Goal: Transaction & Acquisition: Purchase product/service

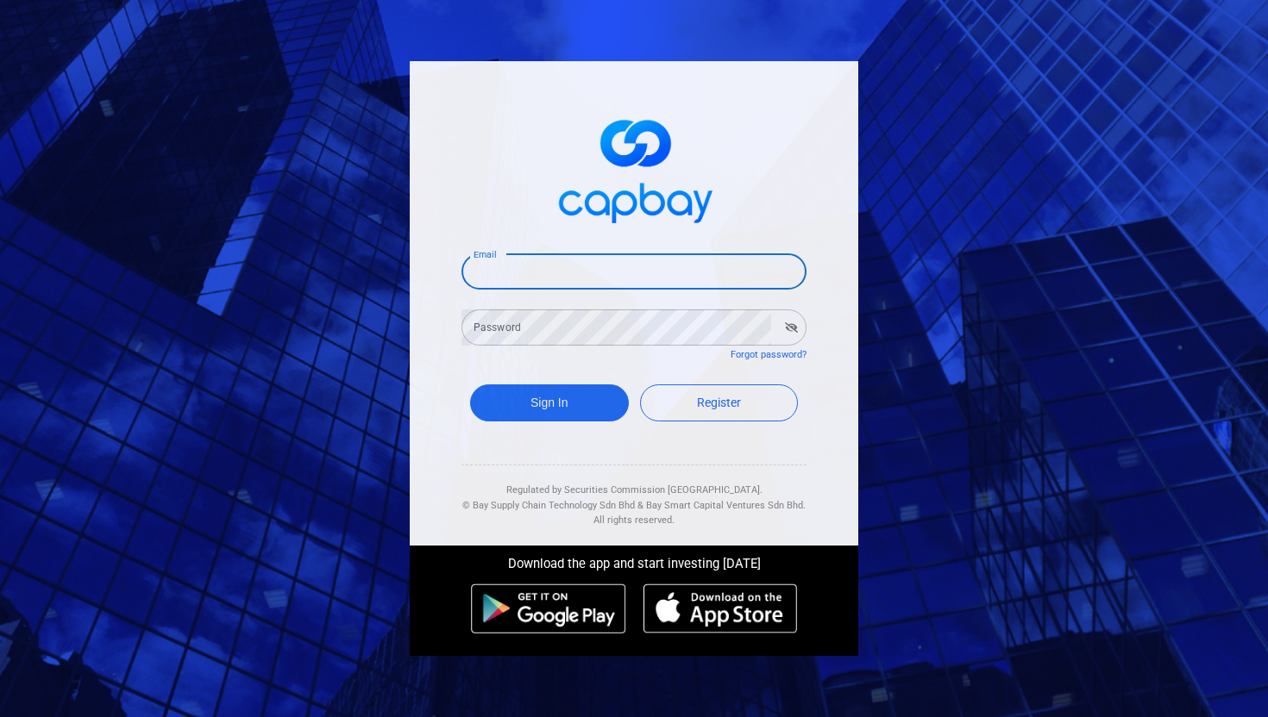
click at [699, 262] on input "Email" at bounding box center [633, 272] width 345 height 36
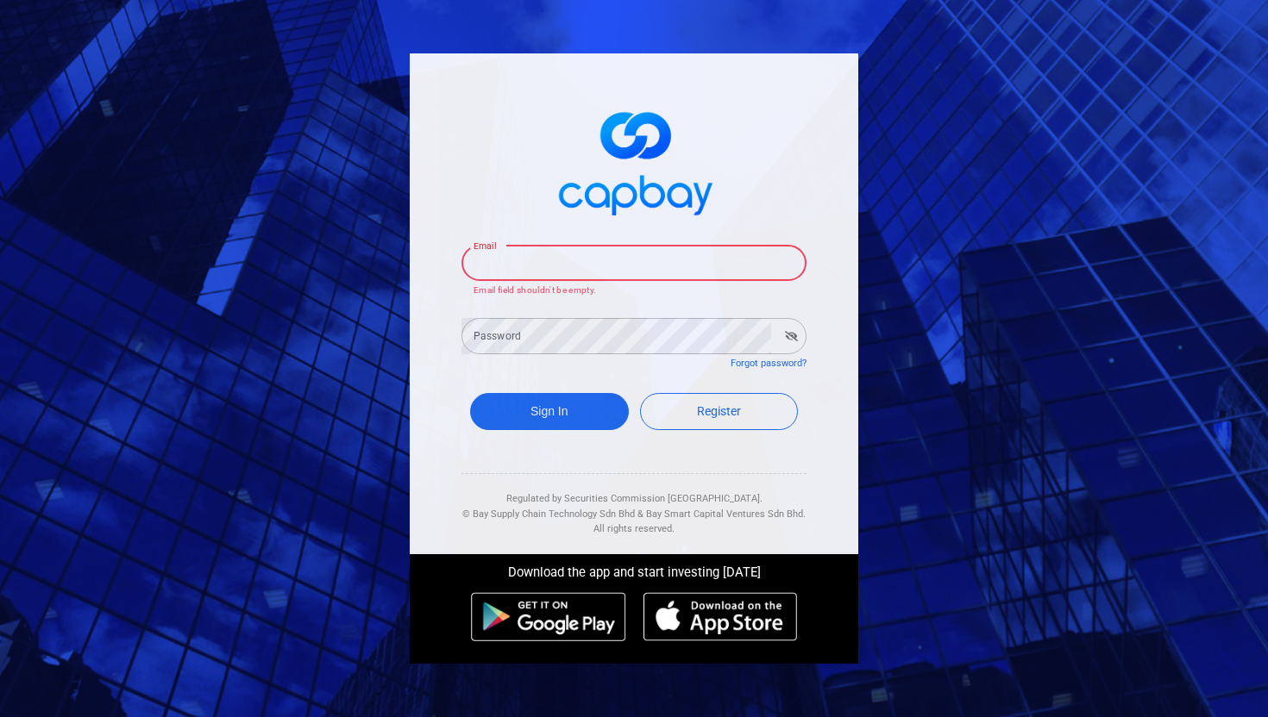
click at [572, 261] on input "Email" at bounding box center [633, 263] width 345 height 36
type input "[EMAIL_ADDRESS][DOMAIN_NAME]"
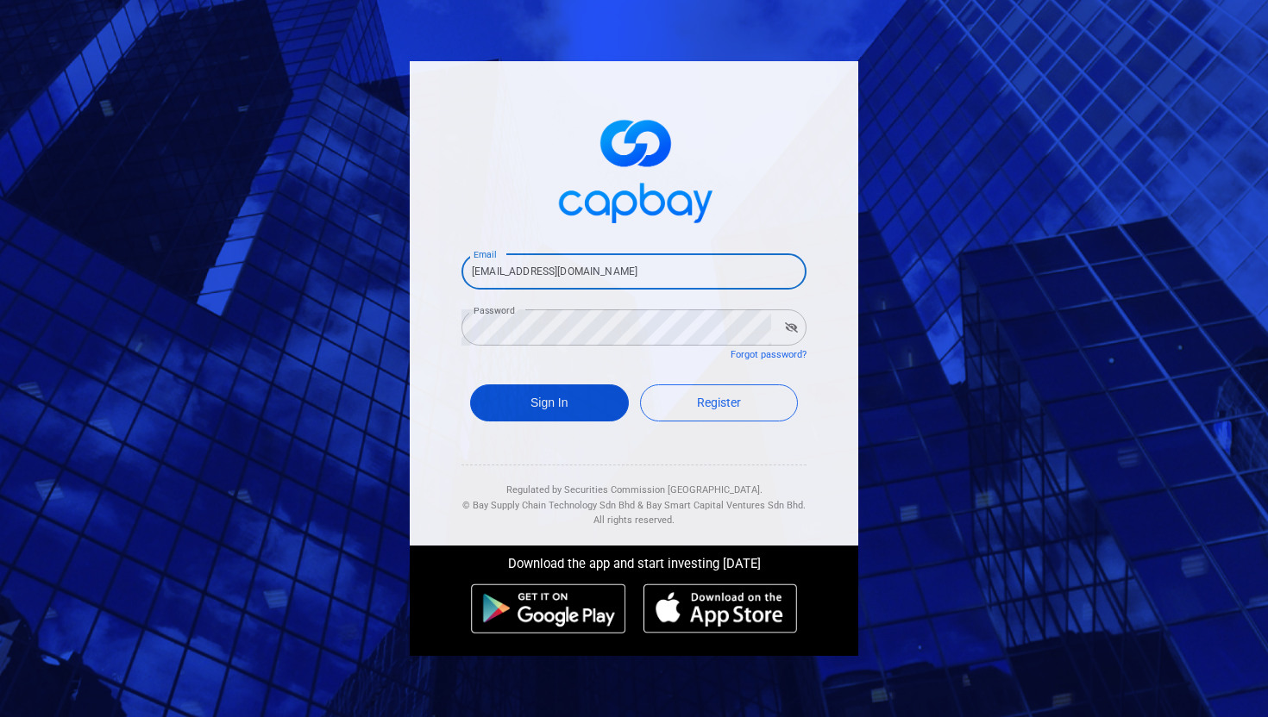
click at [523, 403] on button "Sign In" at bounding box center [549, 403] width 159 height 37
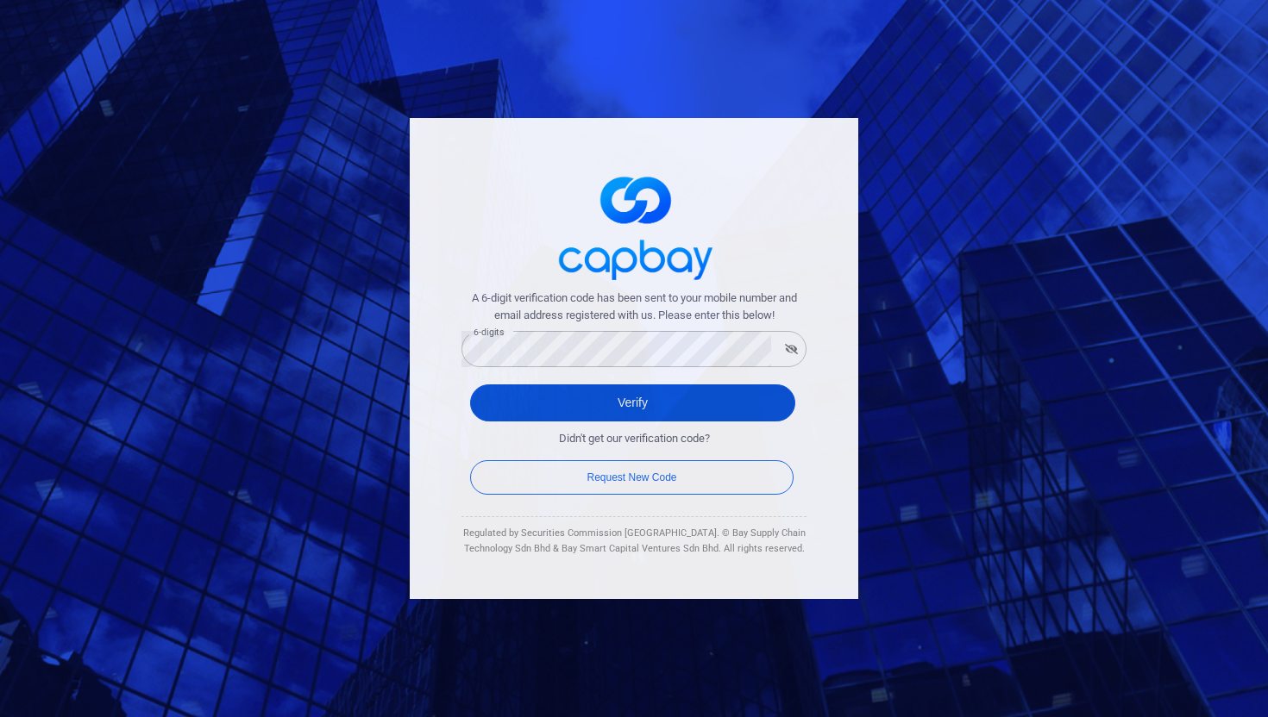
click at [598, 408] on button "Verify" at bounding box center [632, 403] width 325 height 37
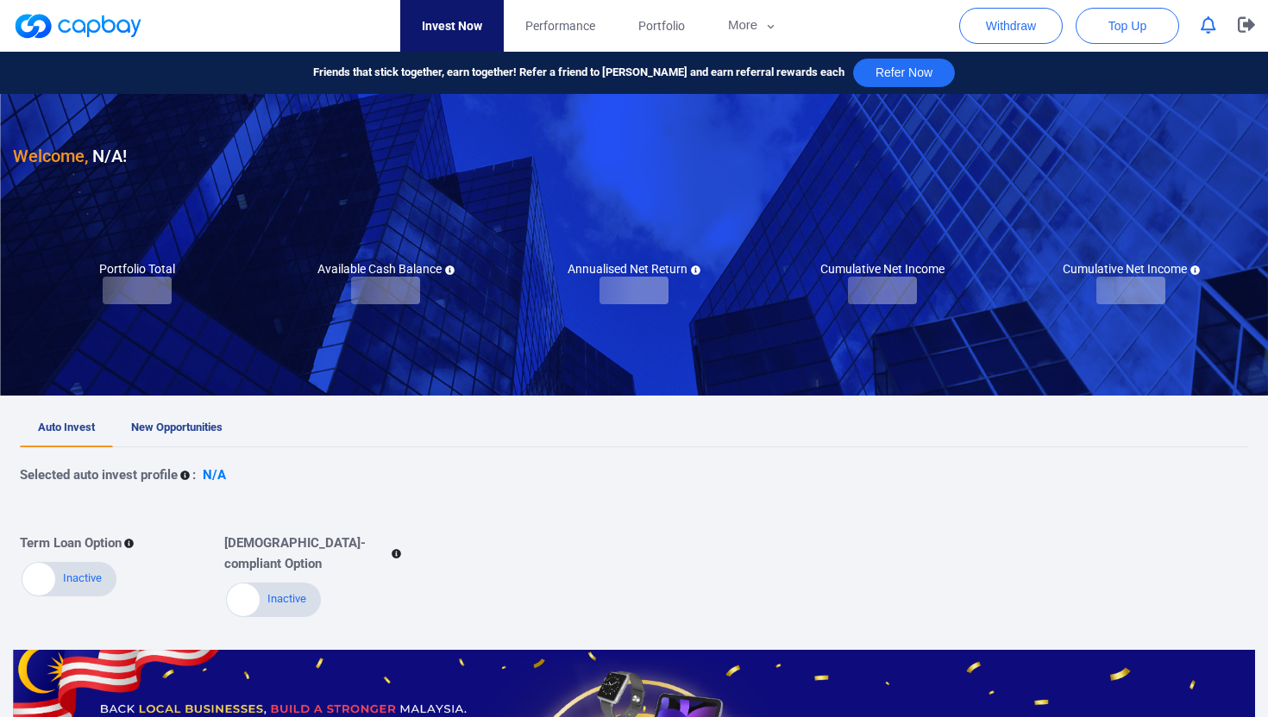
checkbox input "true"
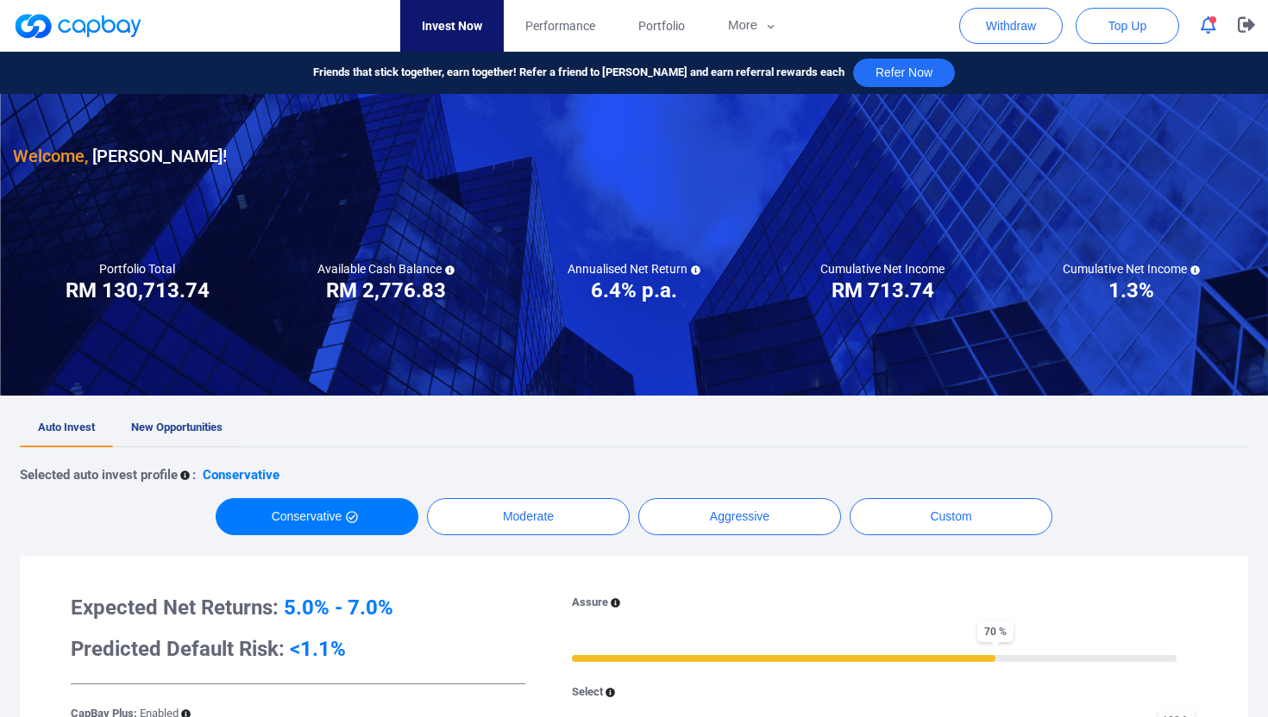
click at [191, 424] on span "New Opportunities" at bounding box center [176, 427] width 91 height 13
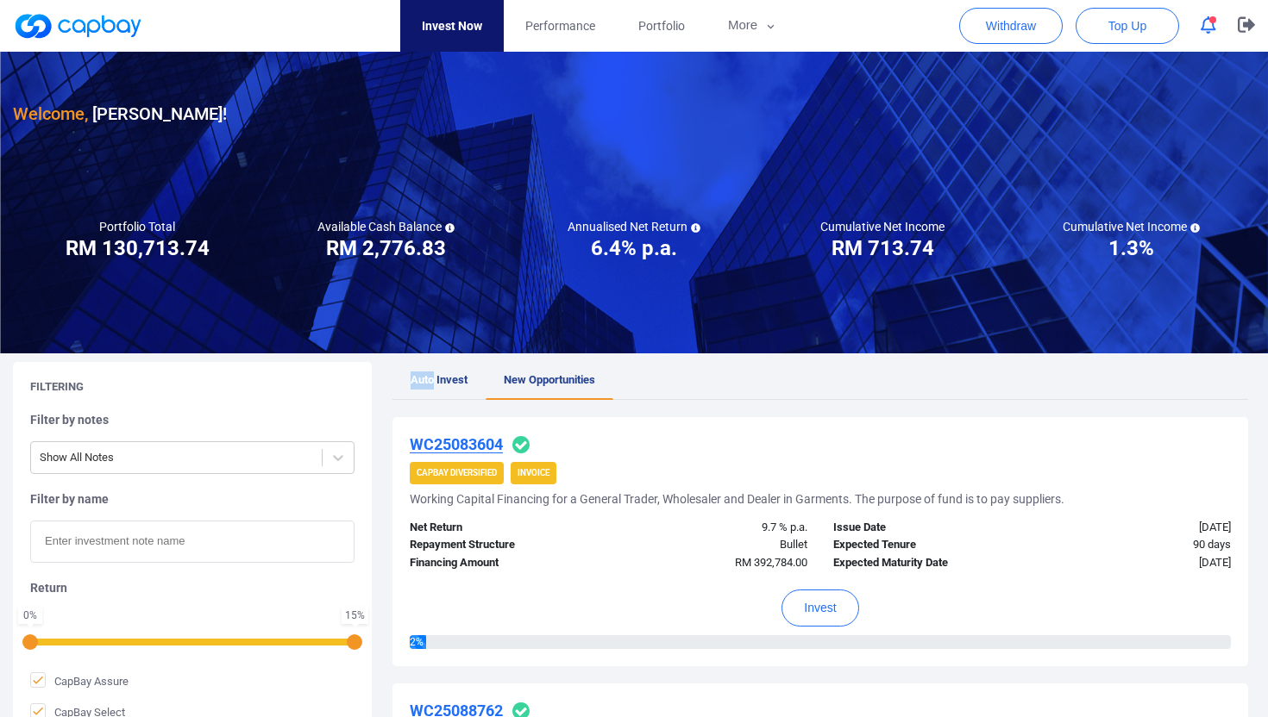
click at [429, 371] on link "Auto Invest" at bounding box center [438, 381] width 93 height 38
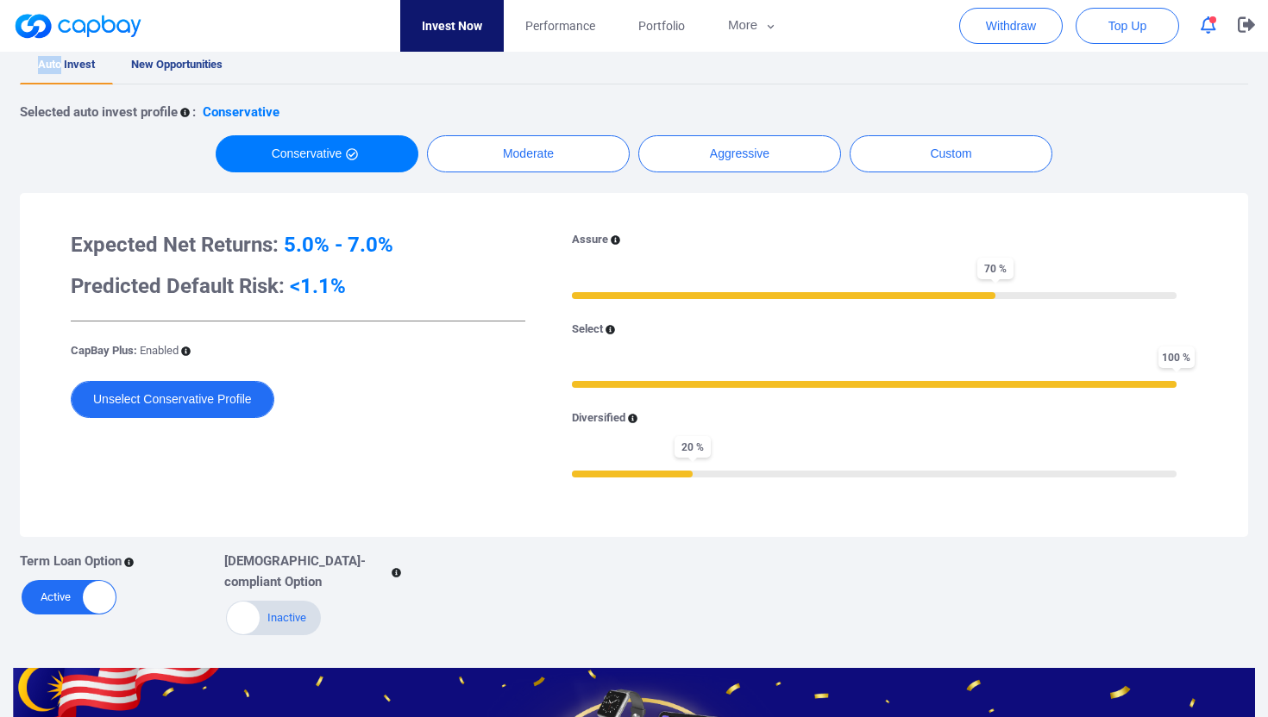
scroll to position [420, 0]
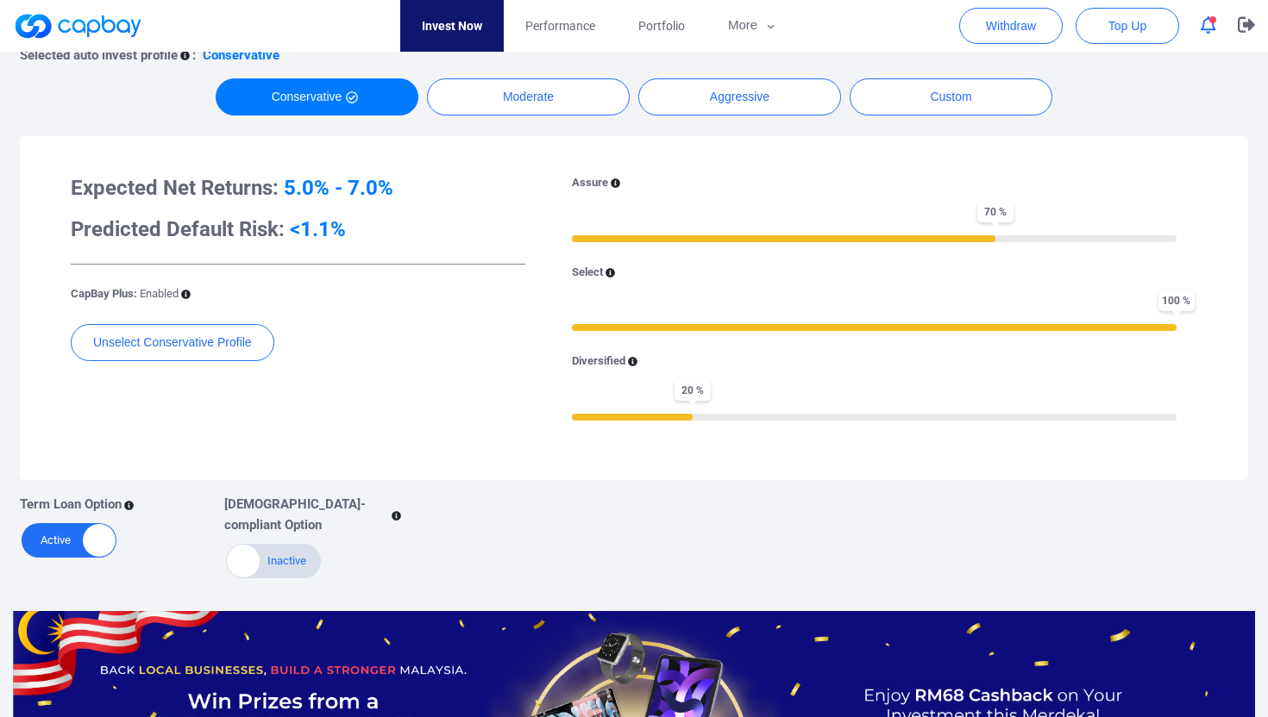
click at [44, 541] on div "Active Inactive" at bounding box center [69, 540] width 95 height 34
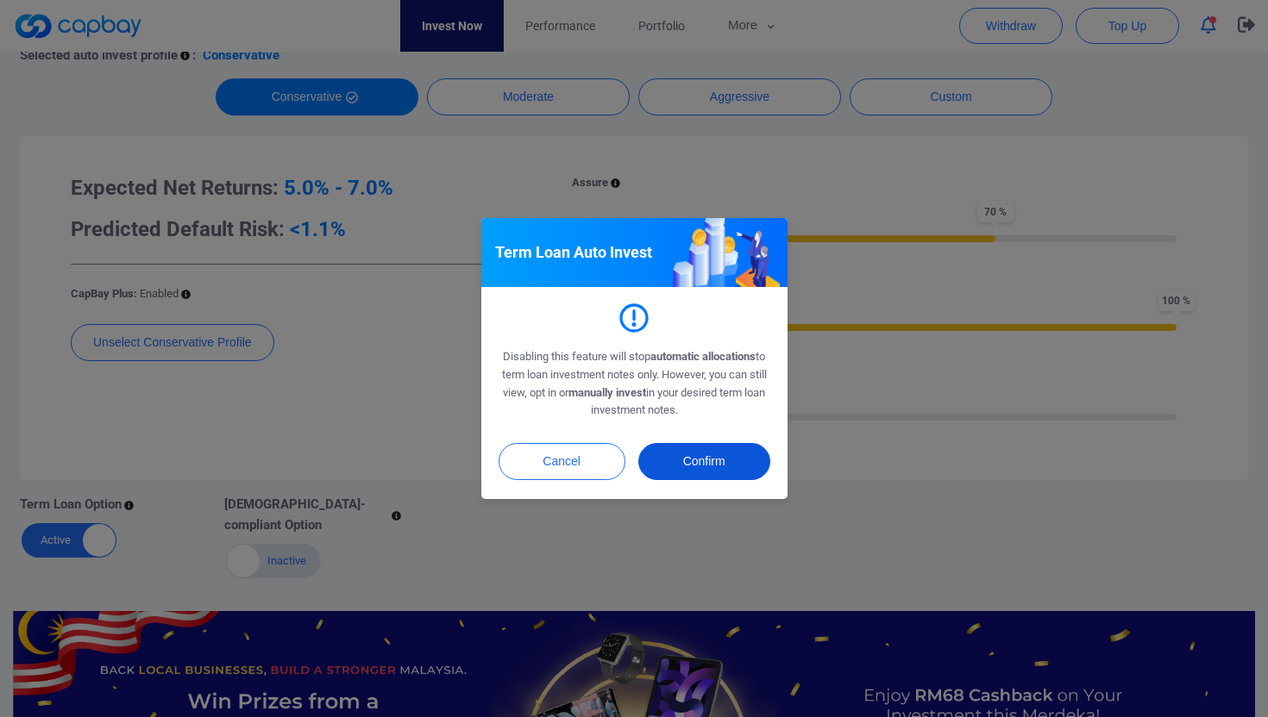
click at [693, 474] on button "Confirm" at bounding box center [704, 461] width 132 height 37
checkbox input "false"
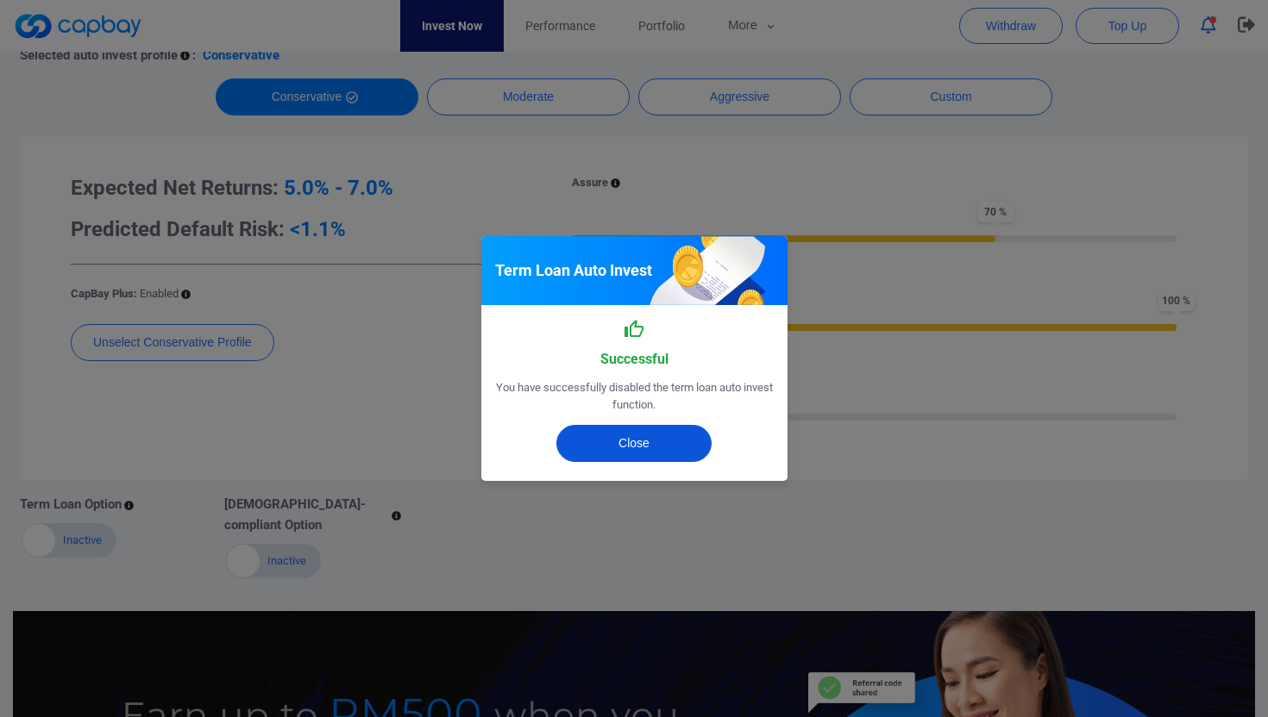
click at [618, 436] on button "Close" at bounding box center [633, 443] width 155 height 37
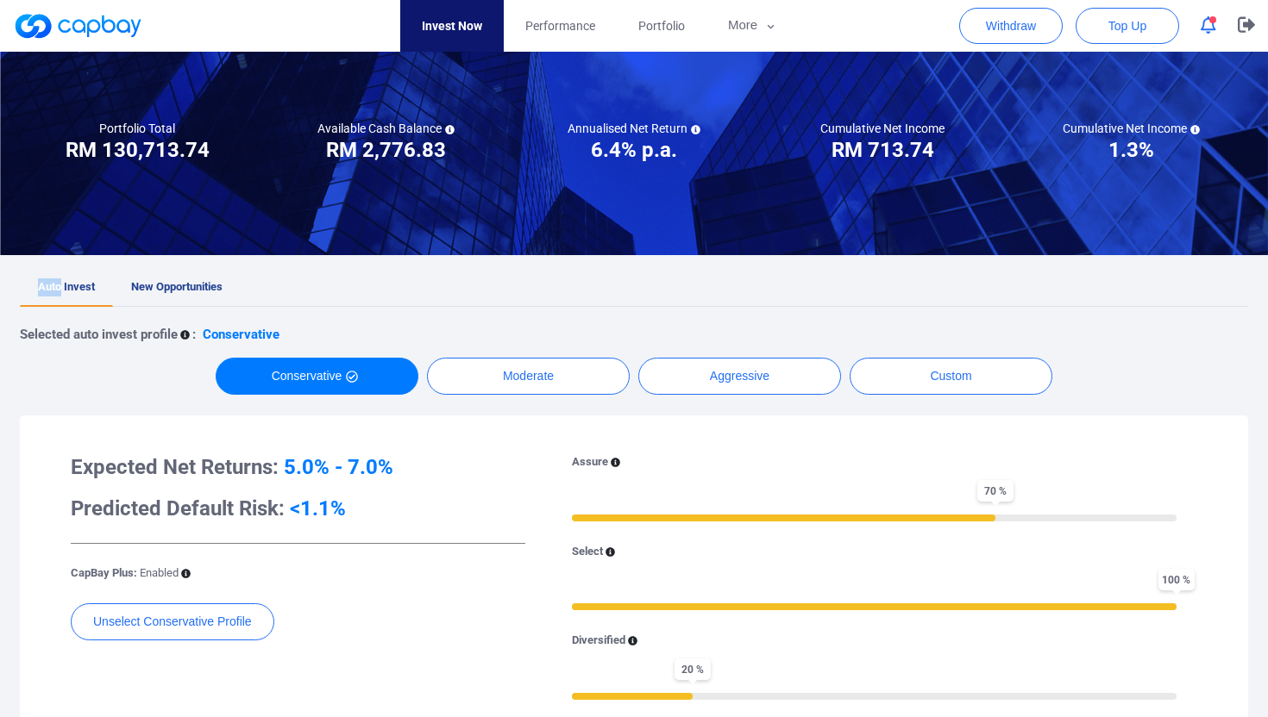
scroll to position [0, 0]
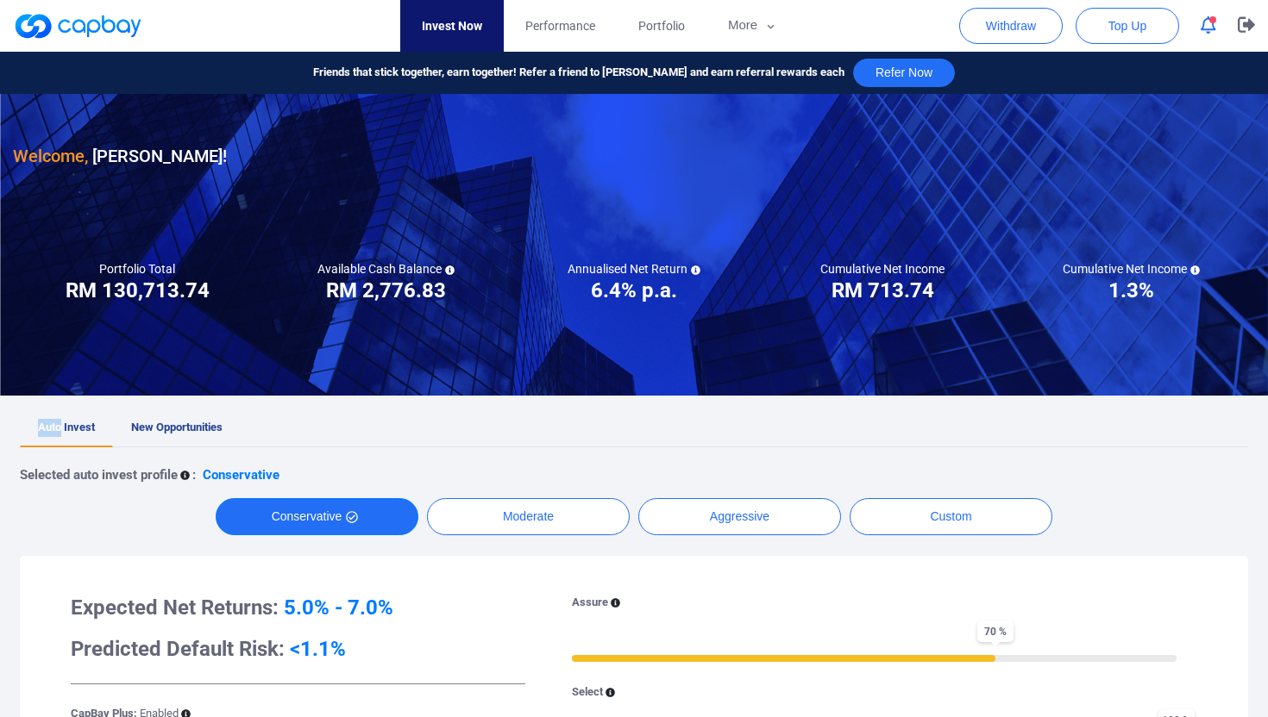
click at [334, 520] on button "Conservative" at bounding box center [317, 516] width 203 height 37
click at [67, 433] on span "Auto Invest" at bounding box center [66, 427] width 57 height 13
click at [233, 476] on p "Conservative" at bounding box center [241, 475] width 77 height 21
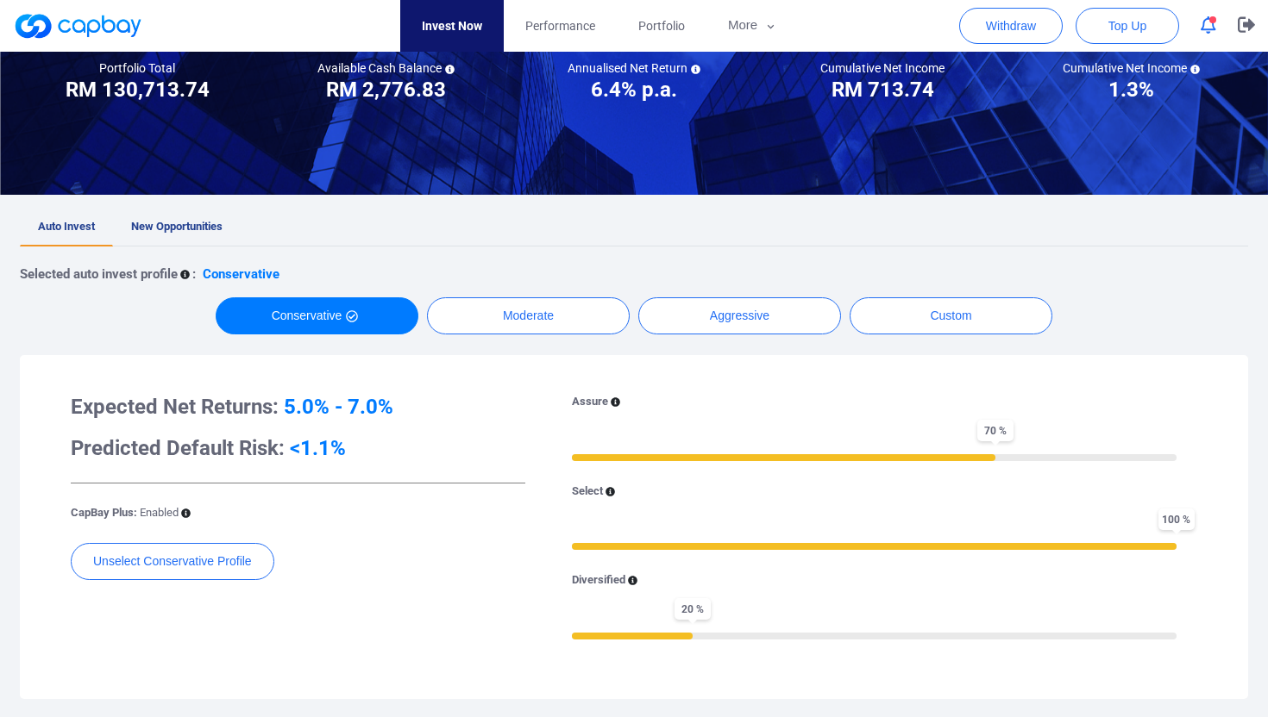
scroll to position [433, 0]
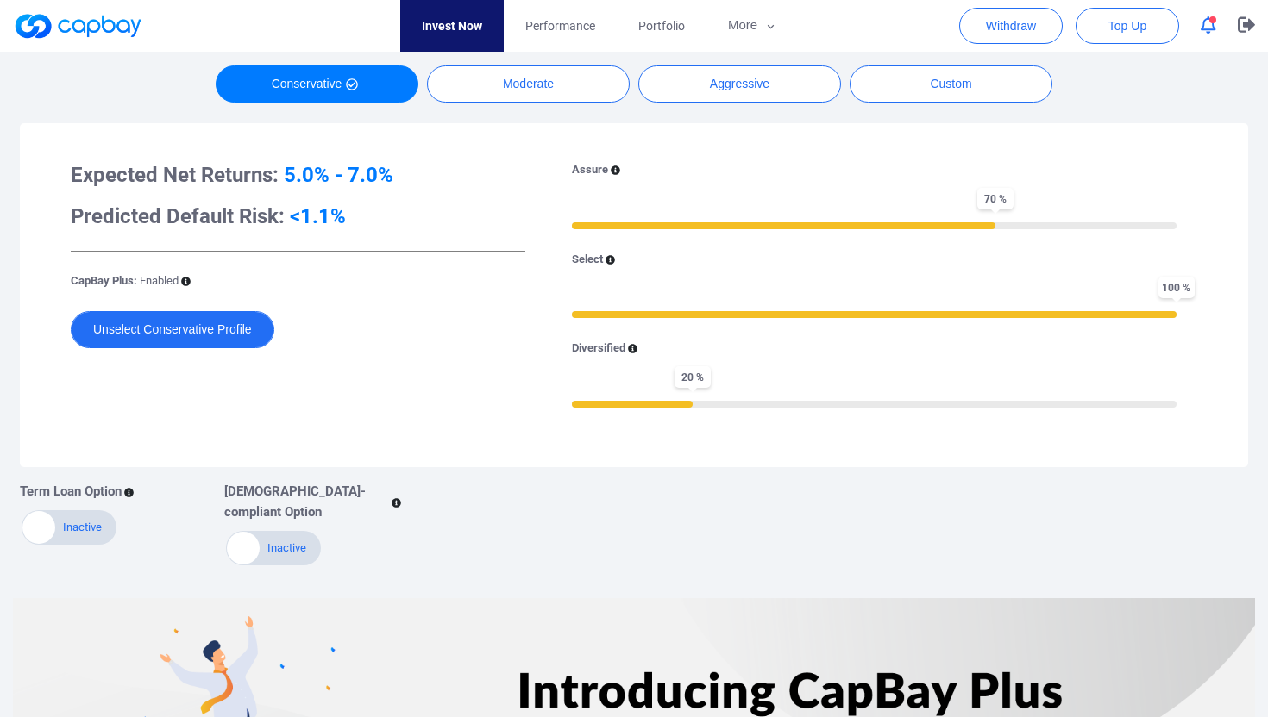
click at [157, 329] on button "Unselect Conservative Profile" at bounding box center [172, 329] width 203 height 37
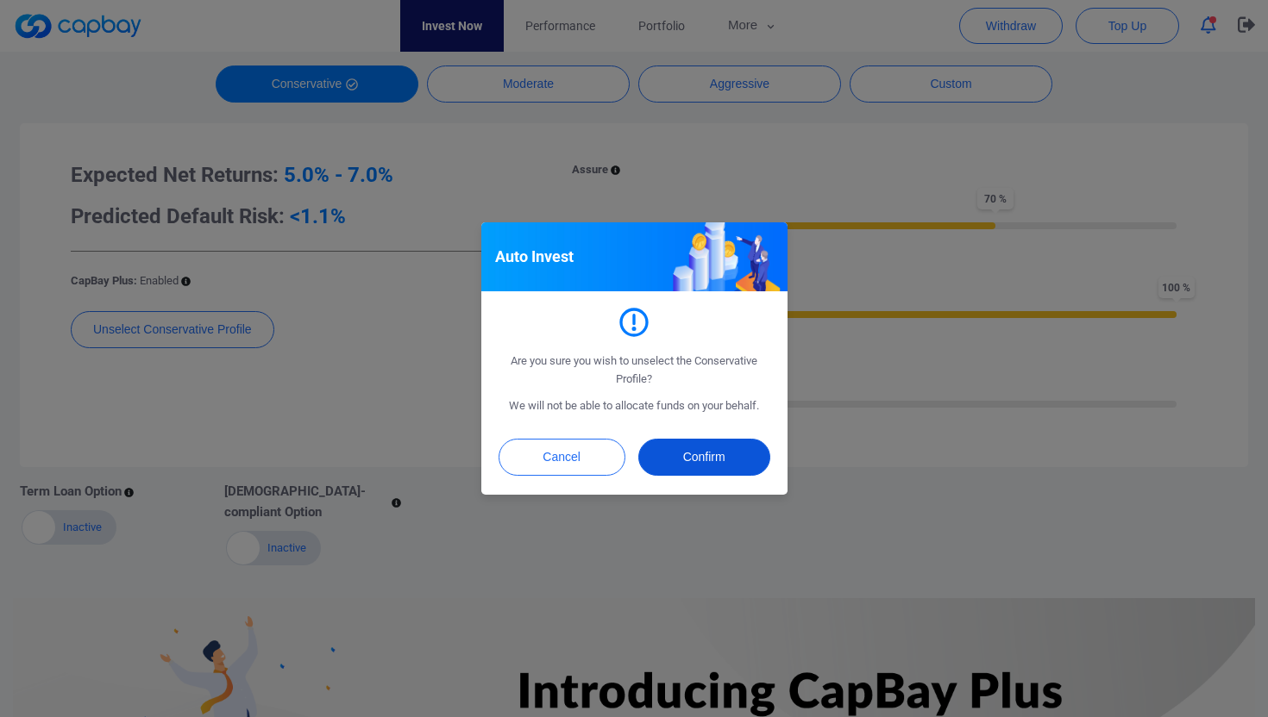
click at [697, 464] on button "Confirm" at bounding box center [704, 457] width 132 height 37
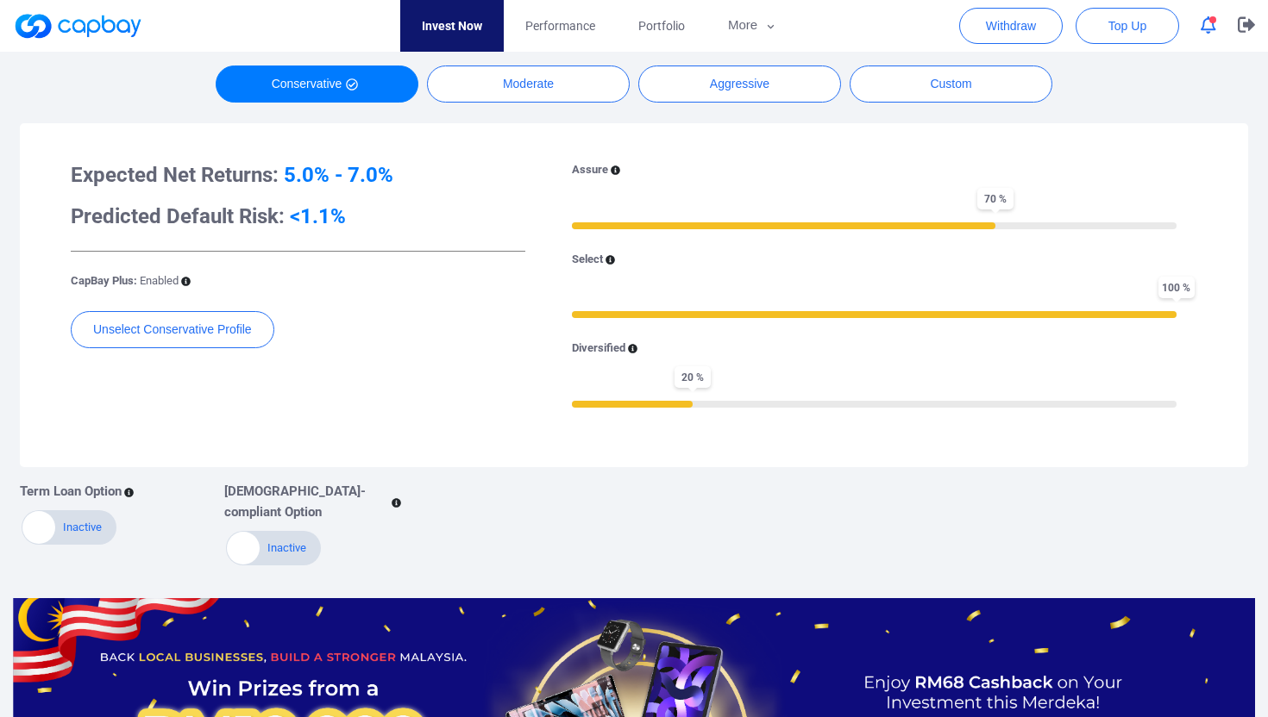
scroll to position [301, 0]
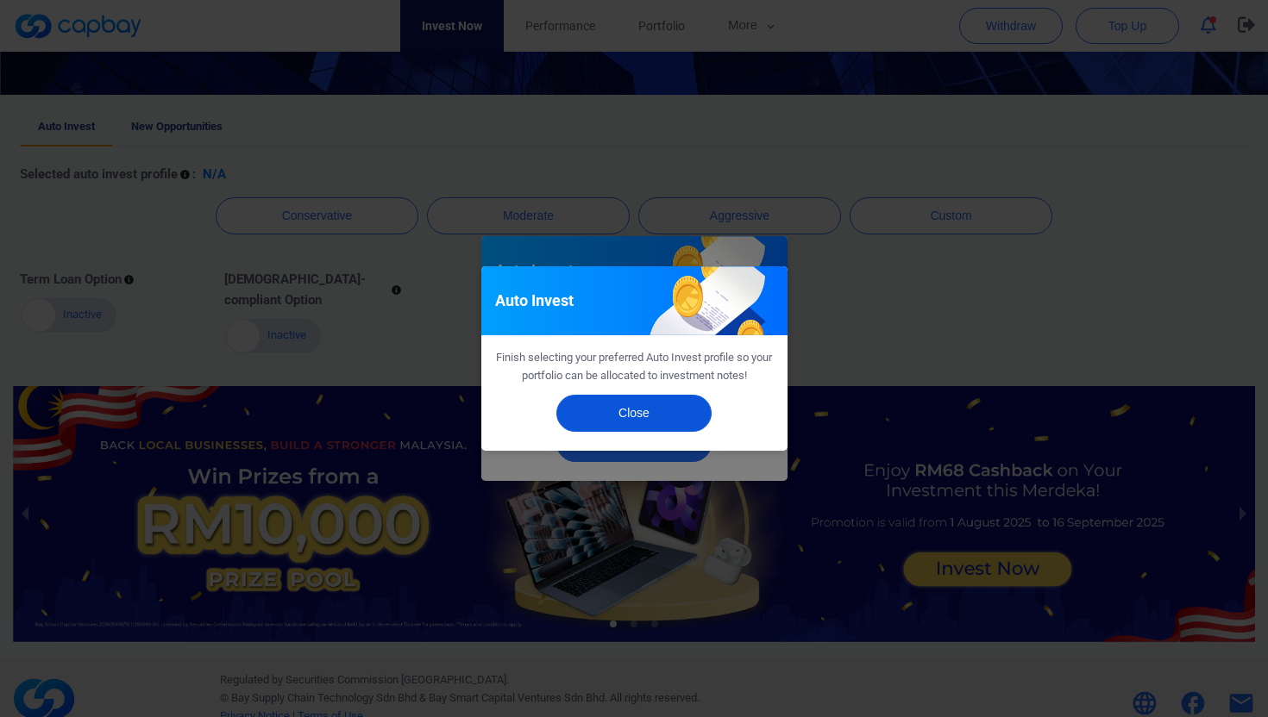
click at [635, 421] on button "Close" at bounding box center [633, 413] width 155 height 37
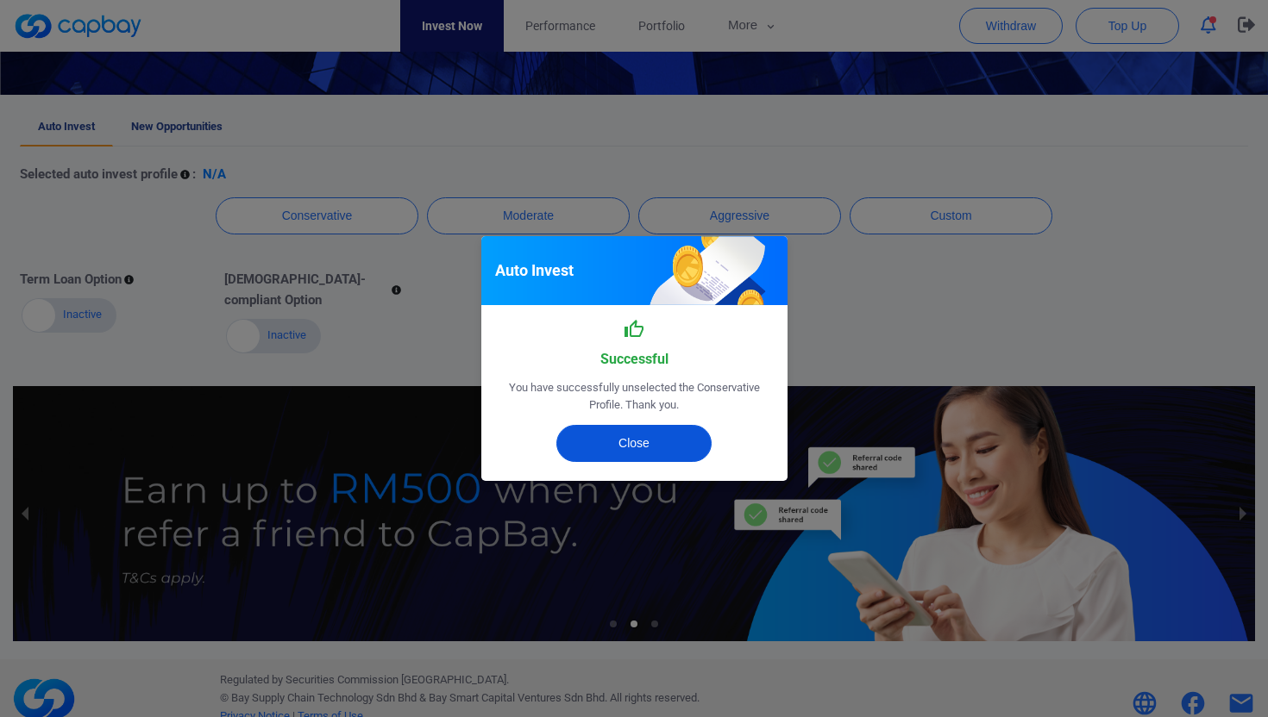
click at [648, 449] on button "Close" at bounding box center [633, 443] width 155 height 37
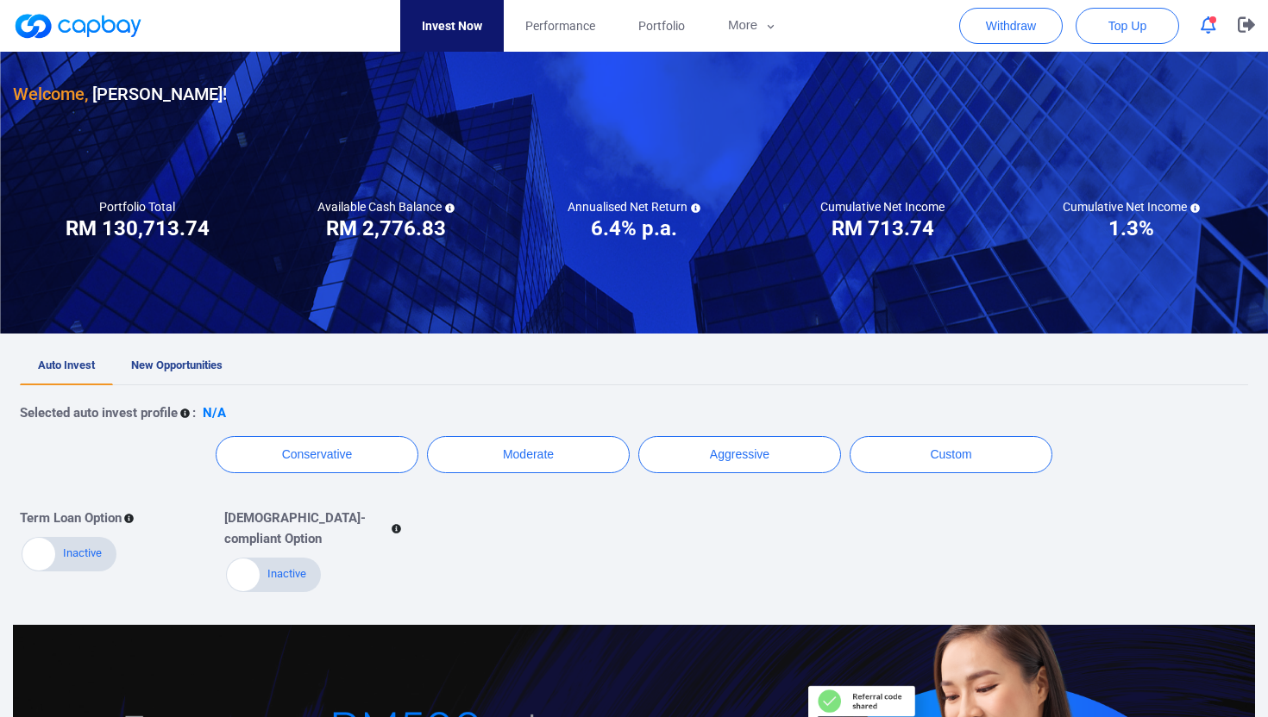
scroll to position [58, 0]
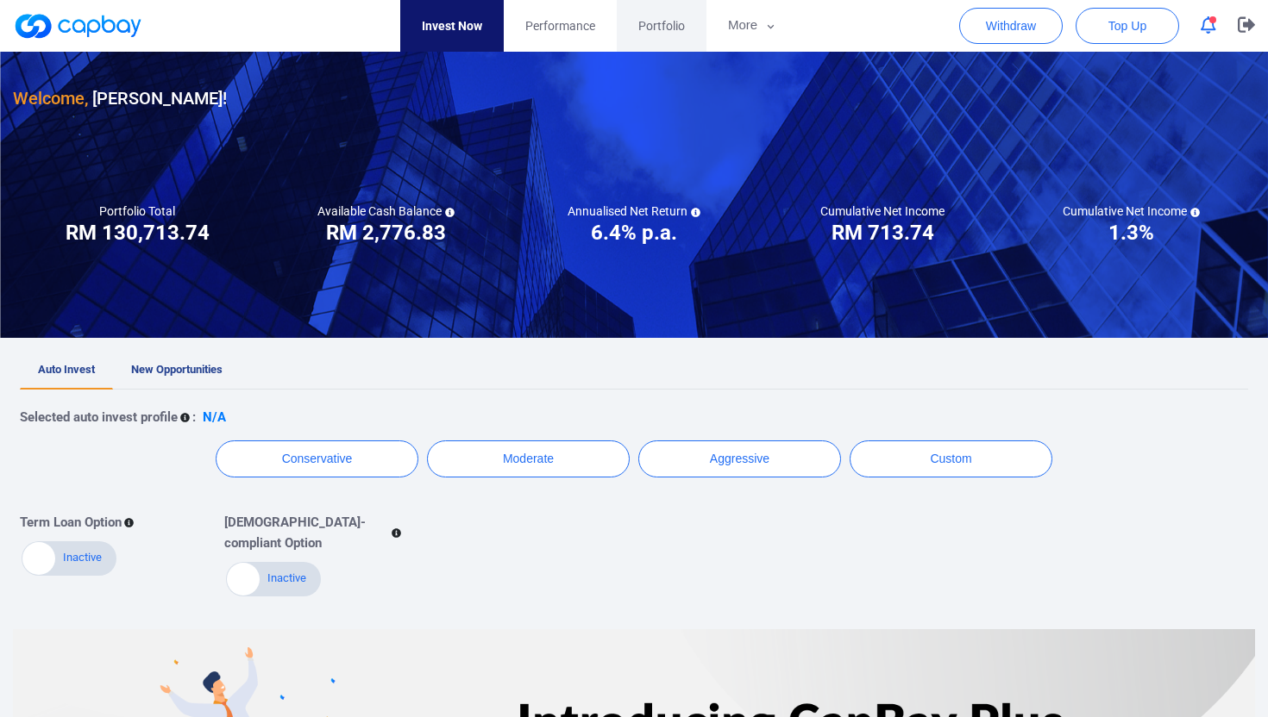
click at [651, 13] on link "Portfolio" at bounding box center [662, 26] width 90 height 52
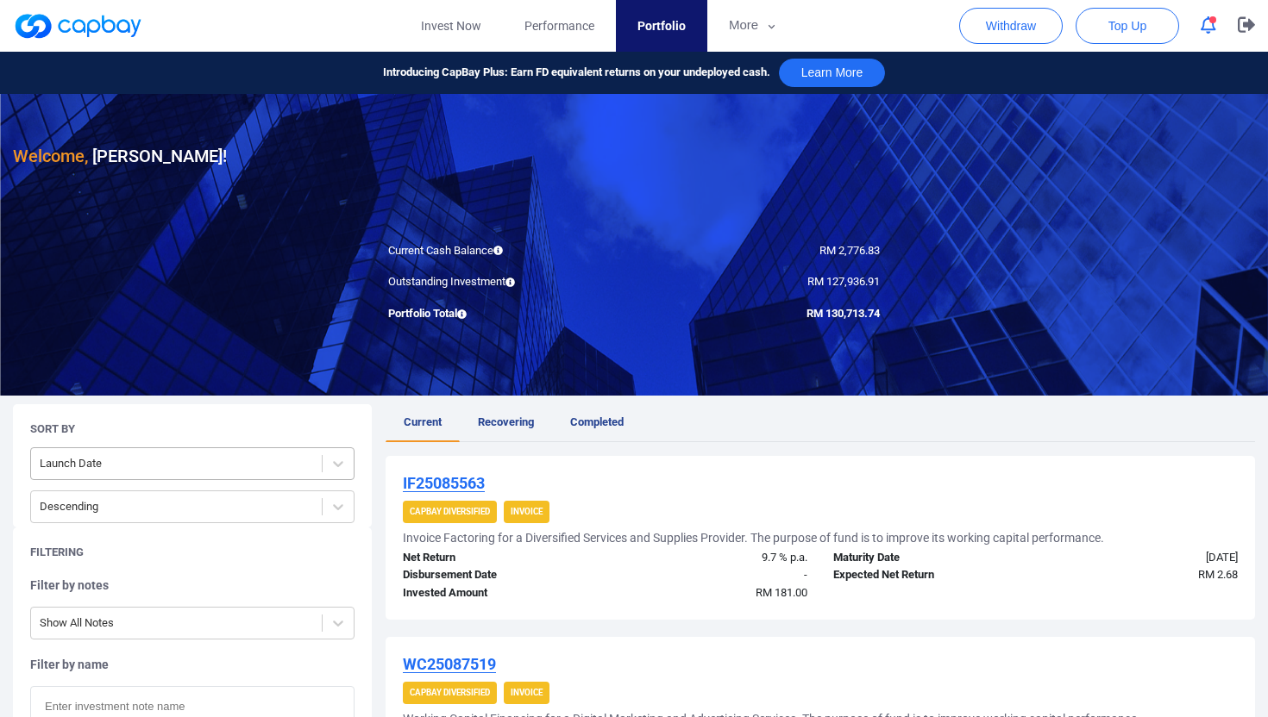
click at [254, 455] on div at bounding box center [176, 465] width 273 height 22
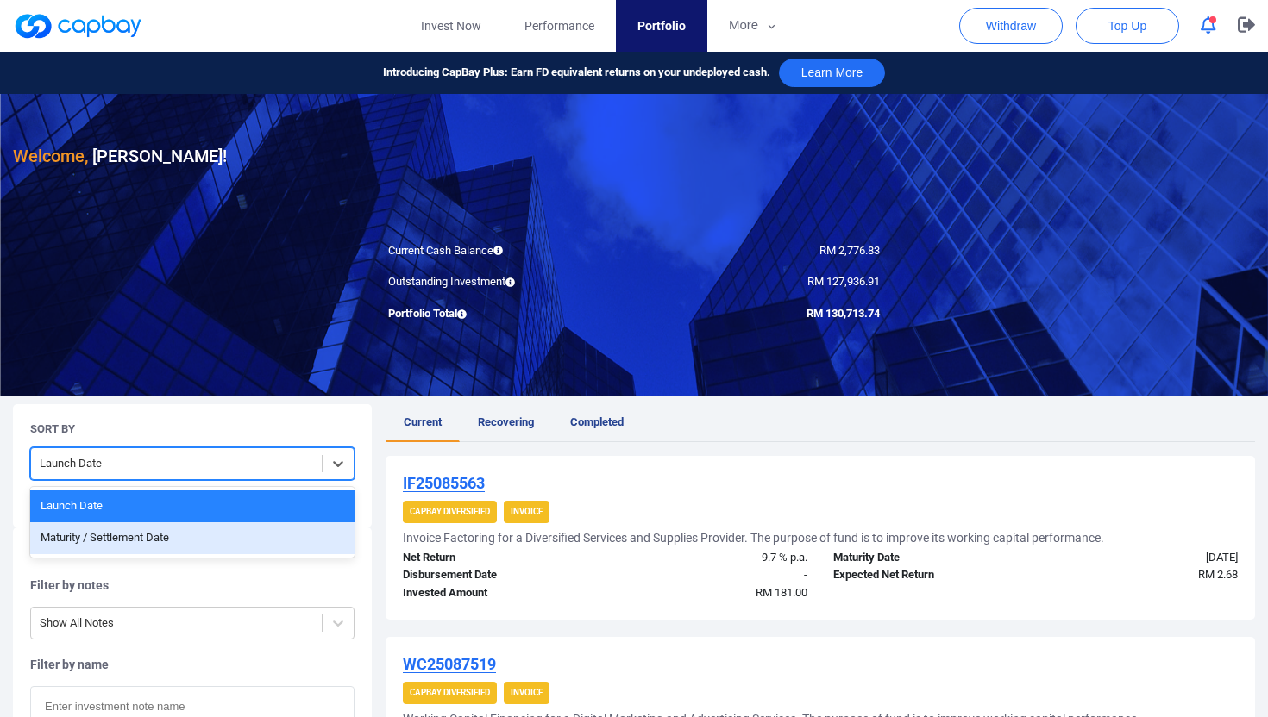
click at [231, 542] on div "Maturity / Settlement Date" at bounding box center [192, 539] width 324 height 32
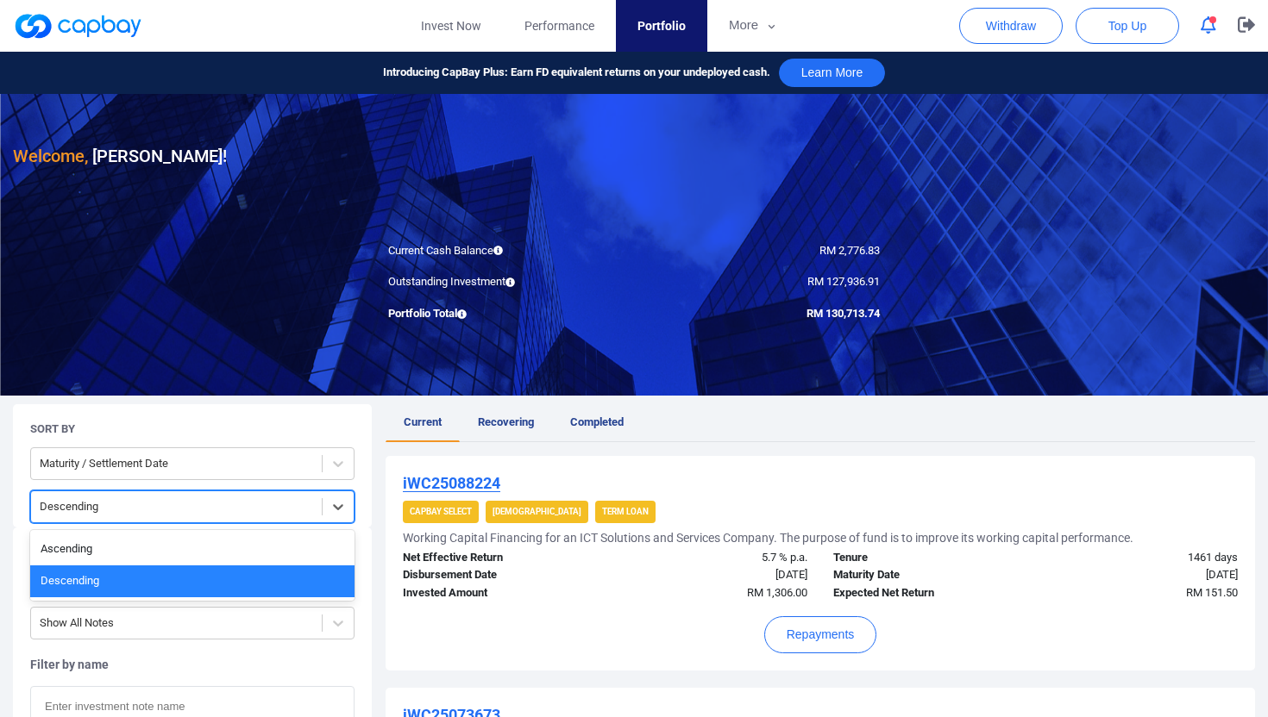
click at [189, 509] on div at bounding box center [176, 508] width 273 height 22
click at [191, 560] on div "Ascending" at bounding box center [192, 550] width 324 height 32
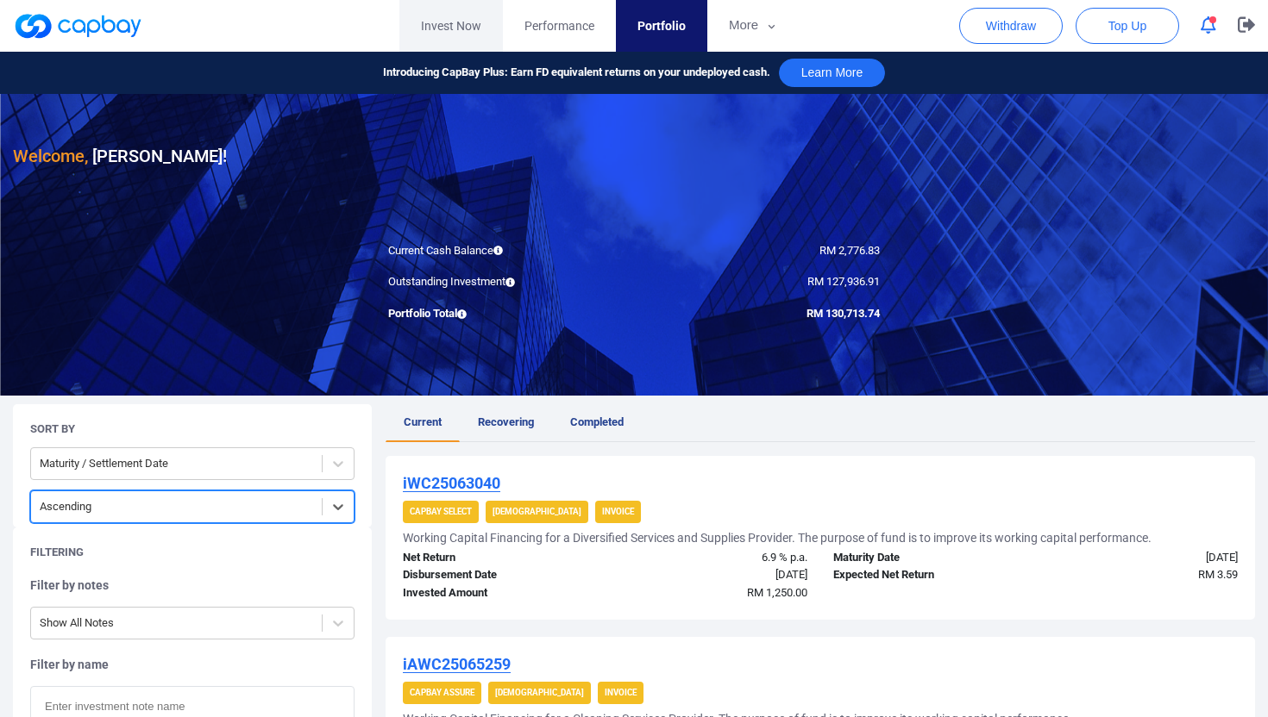
click at [432, 21] on link "Invest Now" at bounding box center [450, 26] width 103 height 52
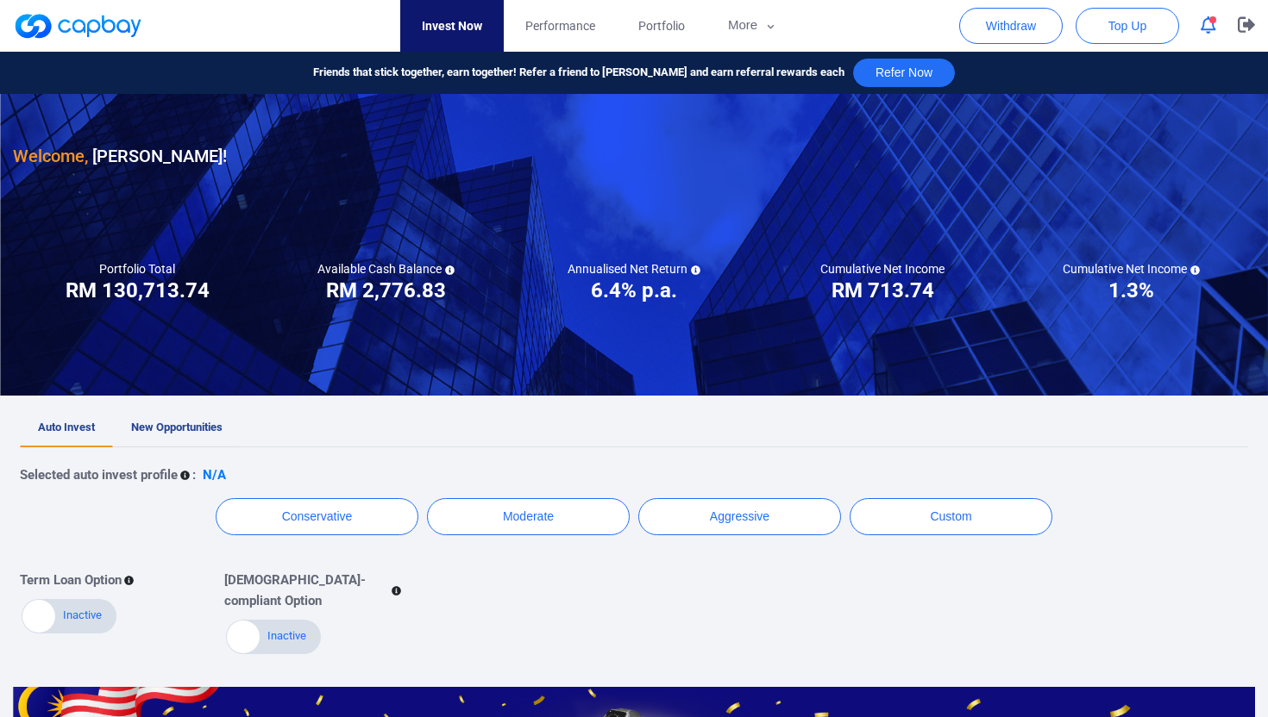
click at [185, 432] on span "New Opportunities" at bounding box center [176, 427] width 91 height 13
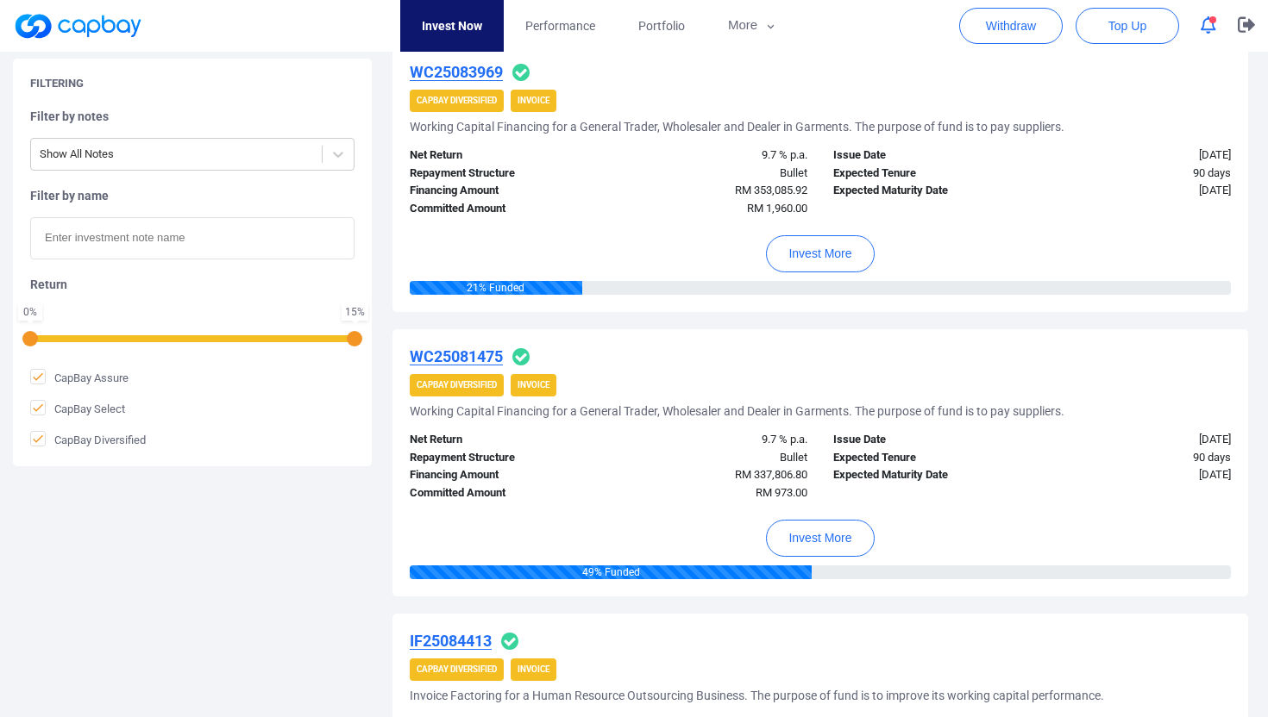
scroll to position [1193, 0]
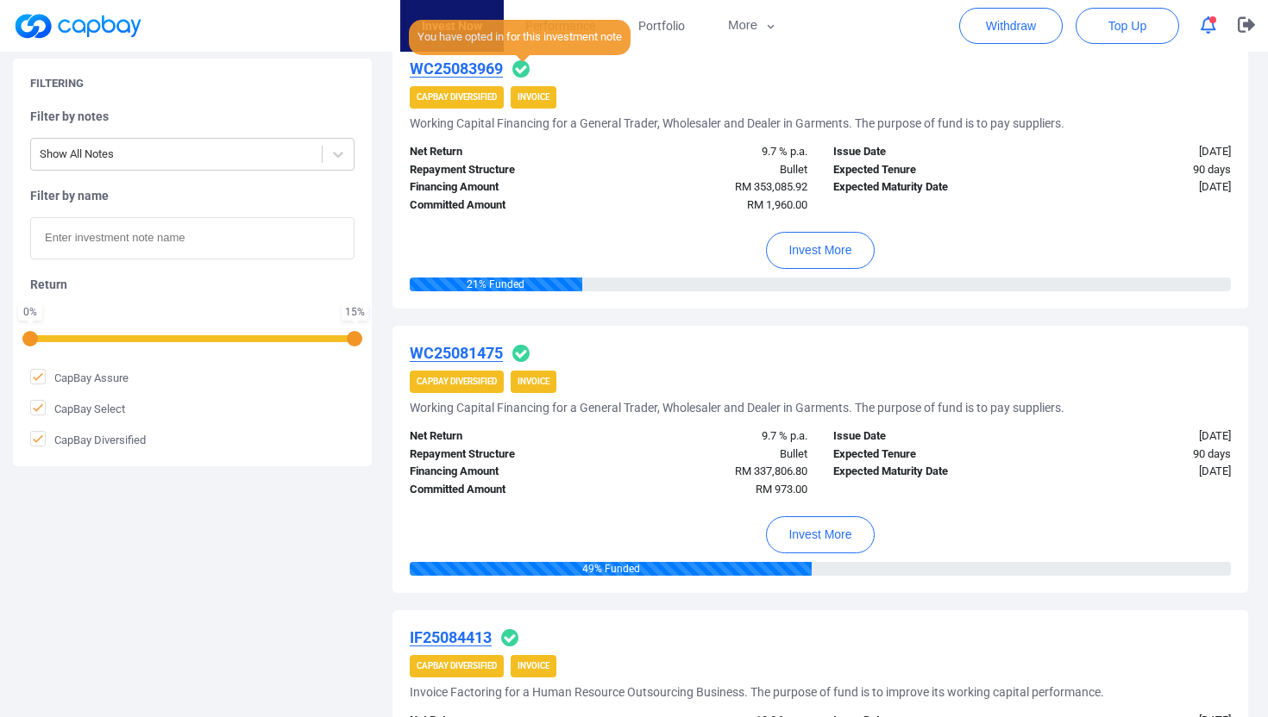
click at [521, 65] on icon at bounding box center [520, 68] width 17 height 17
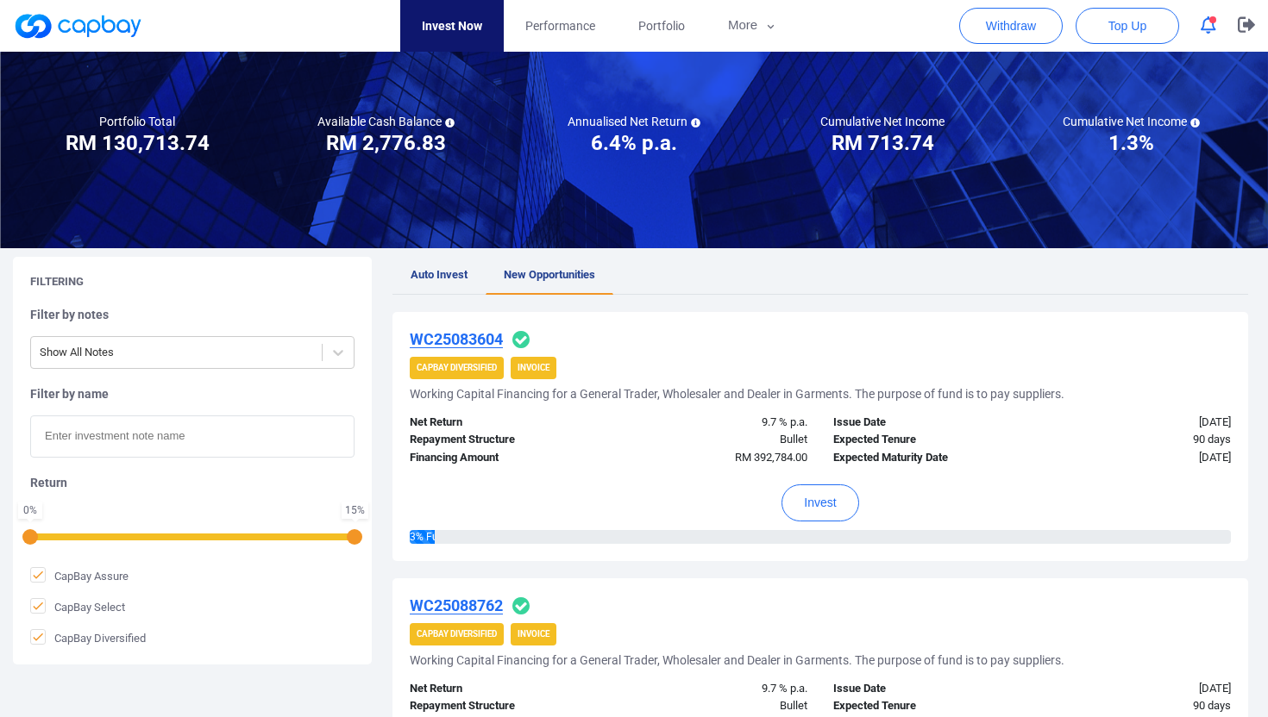
scroll to position [0, 0]
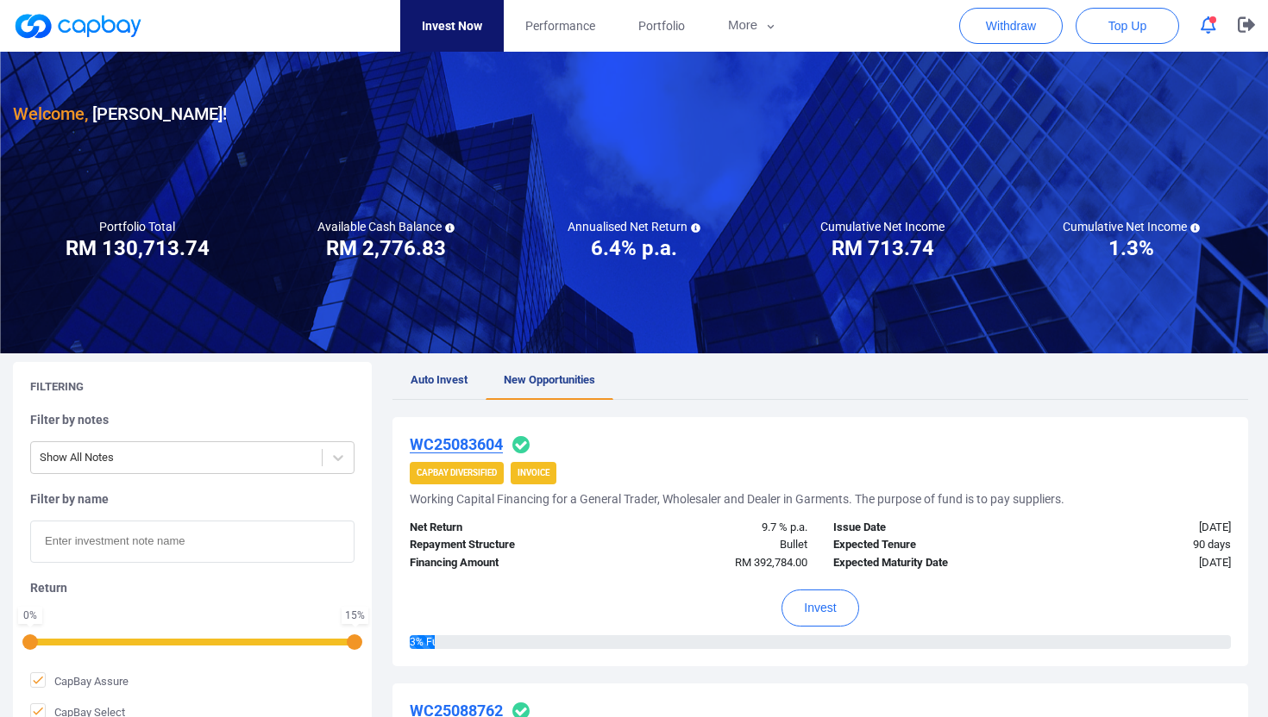
click at [441, 20] on link "Invest Now" at bounding box center [451, 26] width 103 height 52
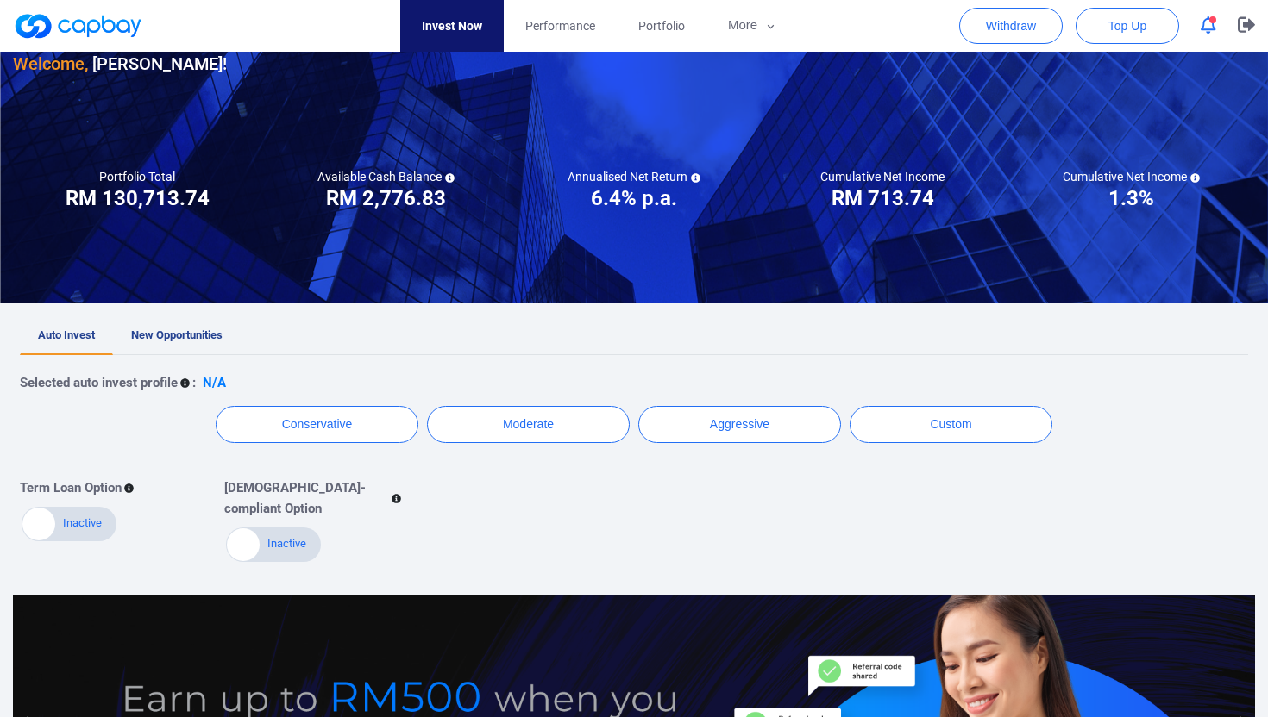
scroll to position [91, 0]
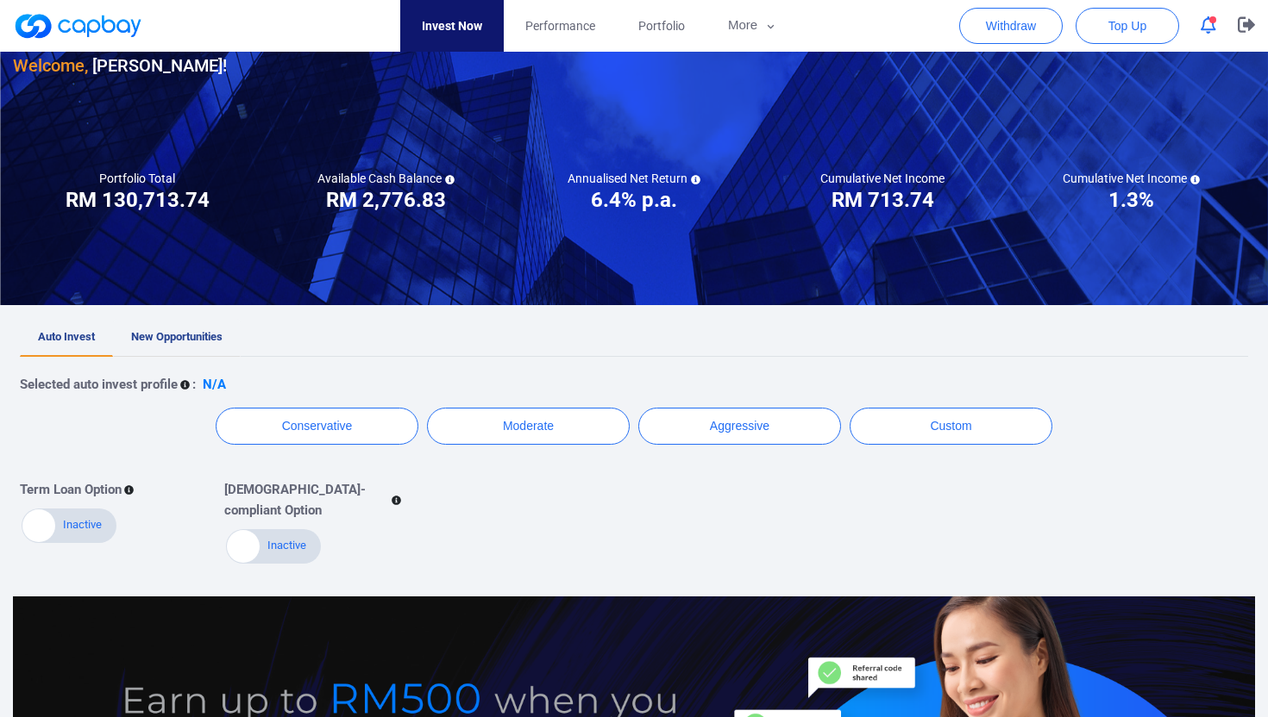
click at [168, 330] on span "New Opportunities" at bounding box center [176, 336] width 91 height 13
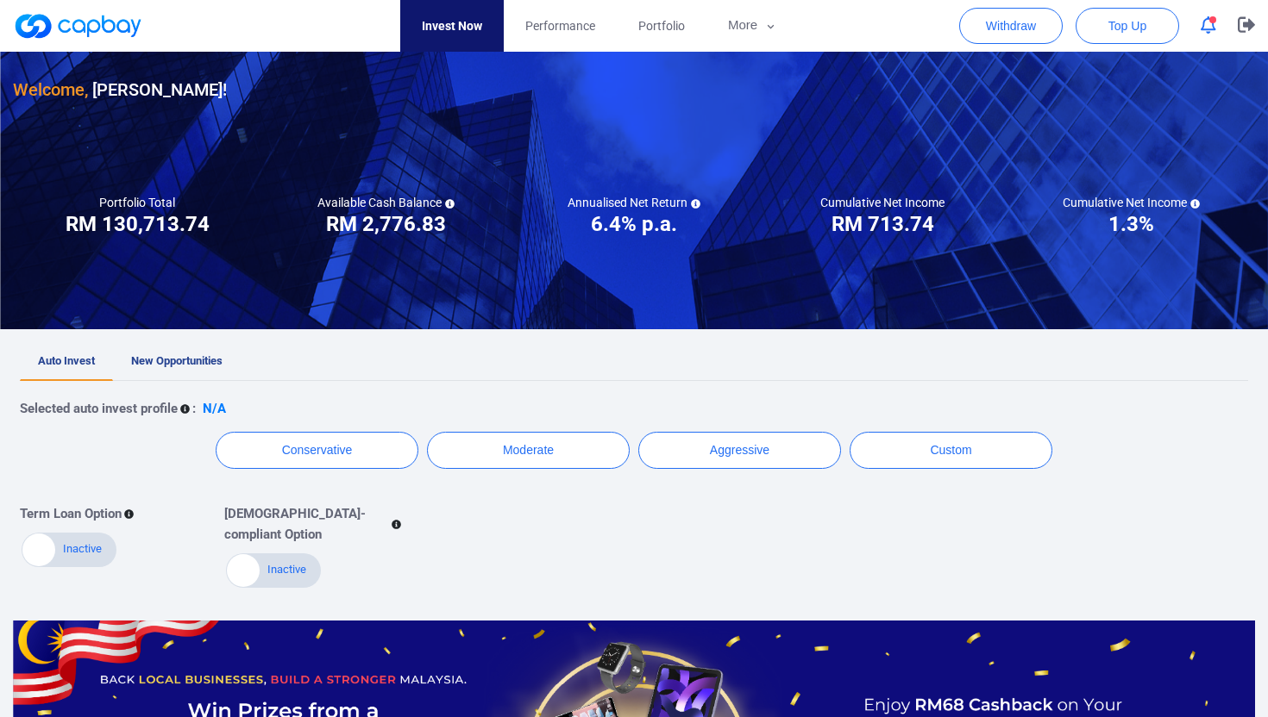
scroll to position [38, 0]
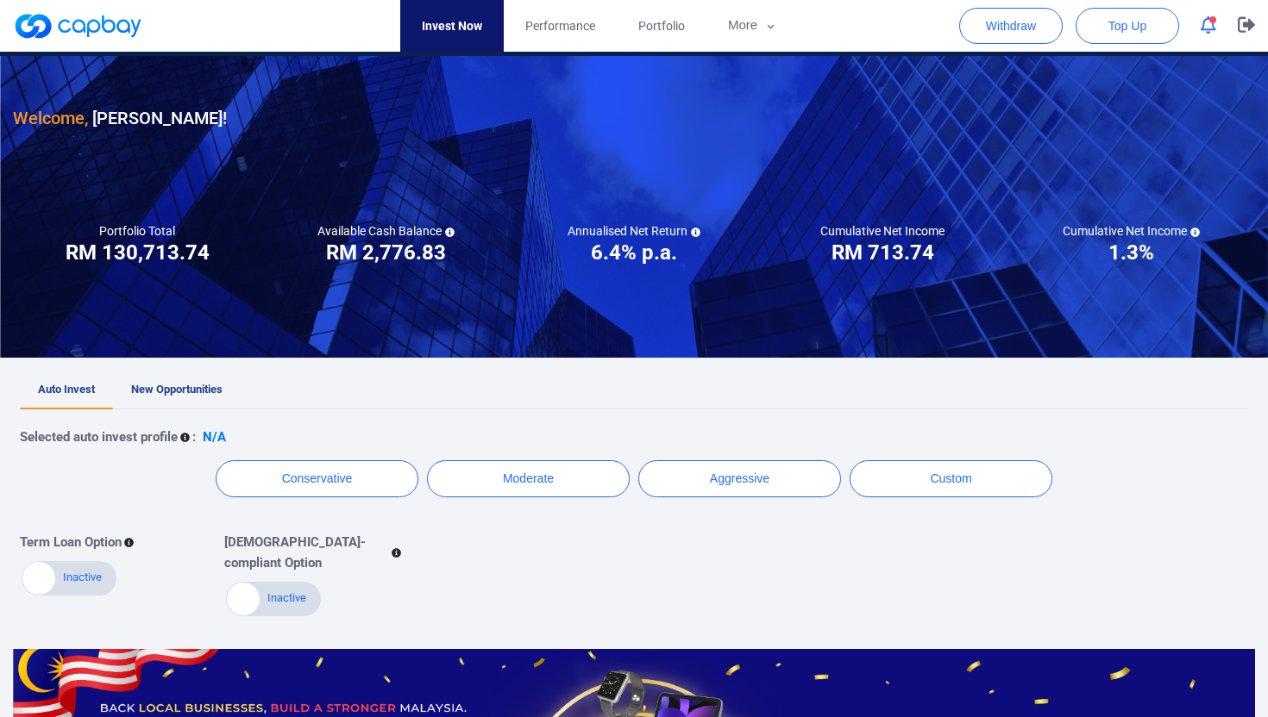
click at [83, 581] on div "Active Inactive" at bounding box center [69, 578] width 95 height 34
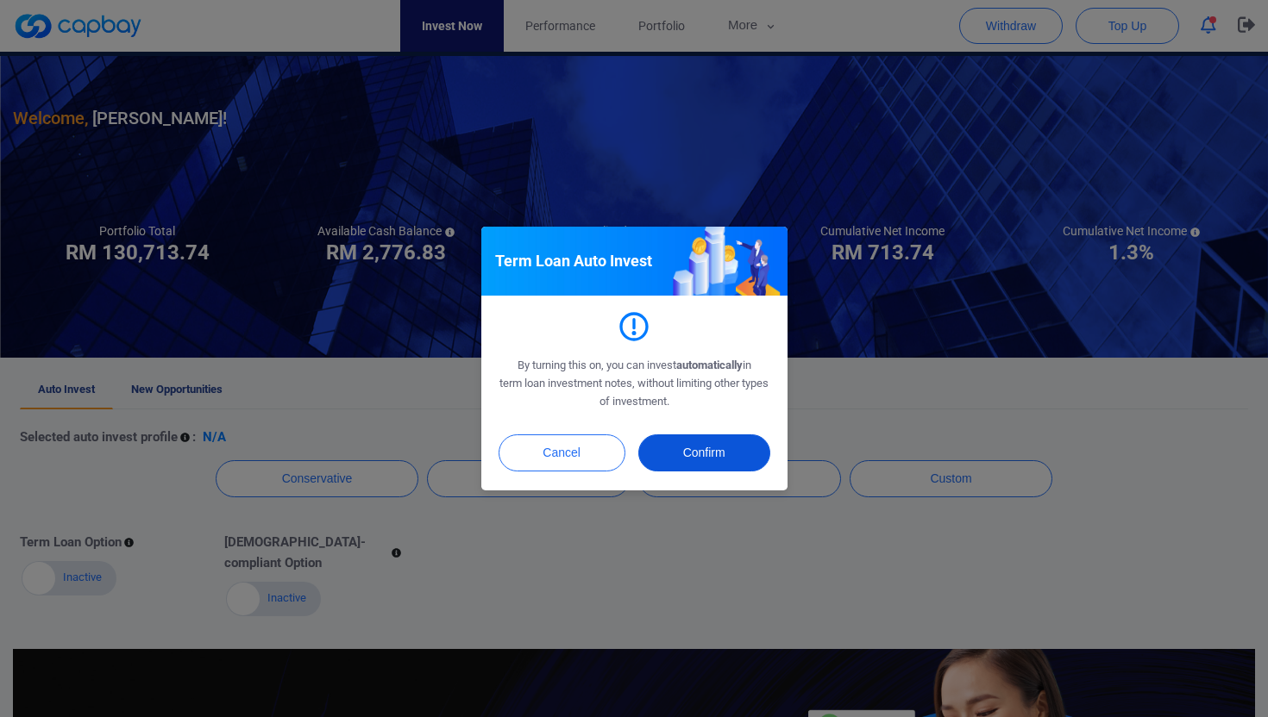
click at [688, 448] on button "Confirm" at bounding box center [704, 453] width 132 height 37
checkbox input "true"
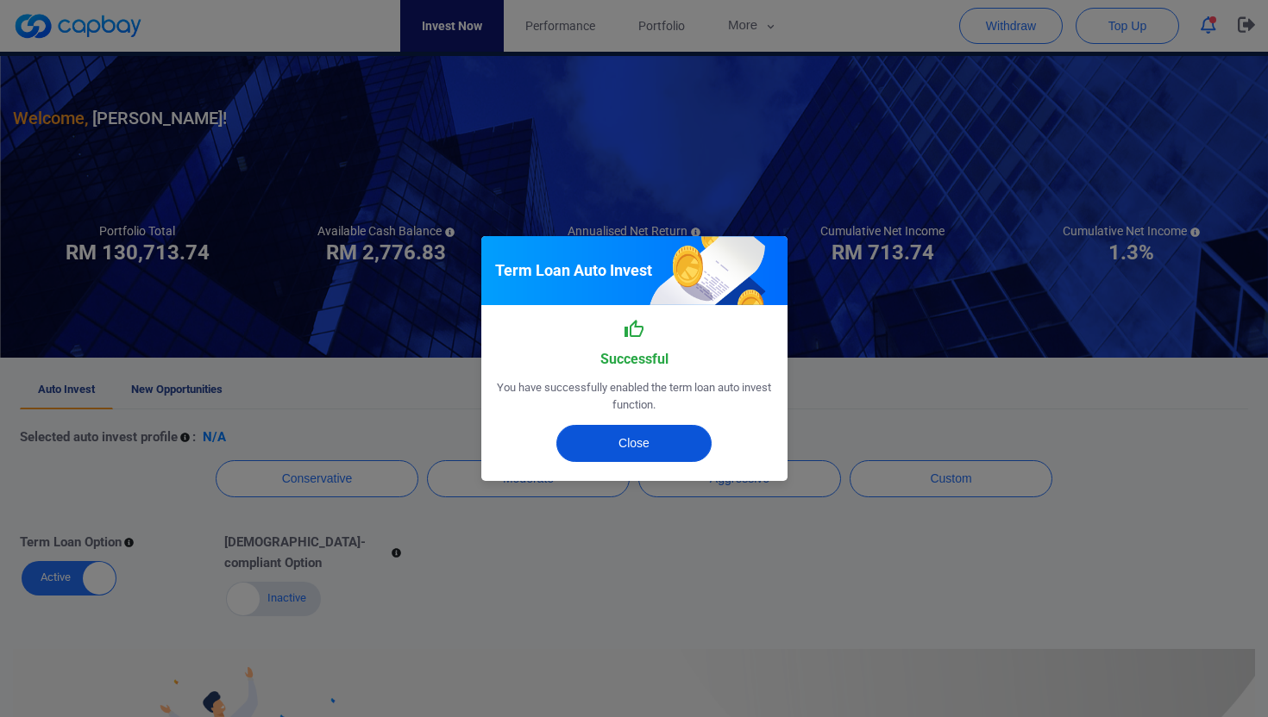
click at [604, 454] on button "Close" at bounding box center [633, 443] width 155 height 37
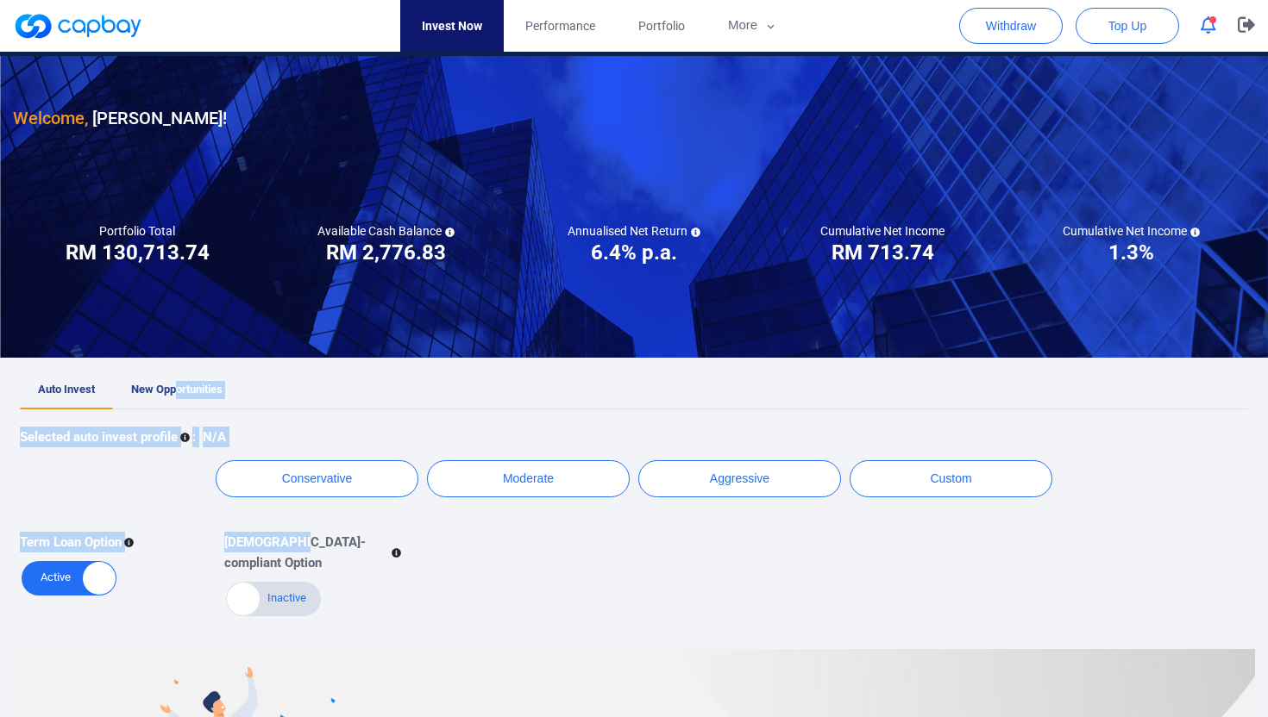
drag, startPoint x: 179, startPoint y: 381, endPoint x: 301, endPoint y: 543, distance: 202.6
click at [301, 544] on div "Auto Invest New Opportunities Selected auto invest profile : N/A Conservative M…" at bounding box center [634, 495] width 1228 height 247
click at [340, 485] on button "Conservative" at bounding box center [317, 478] width 203 height 37
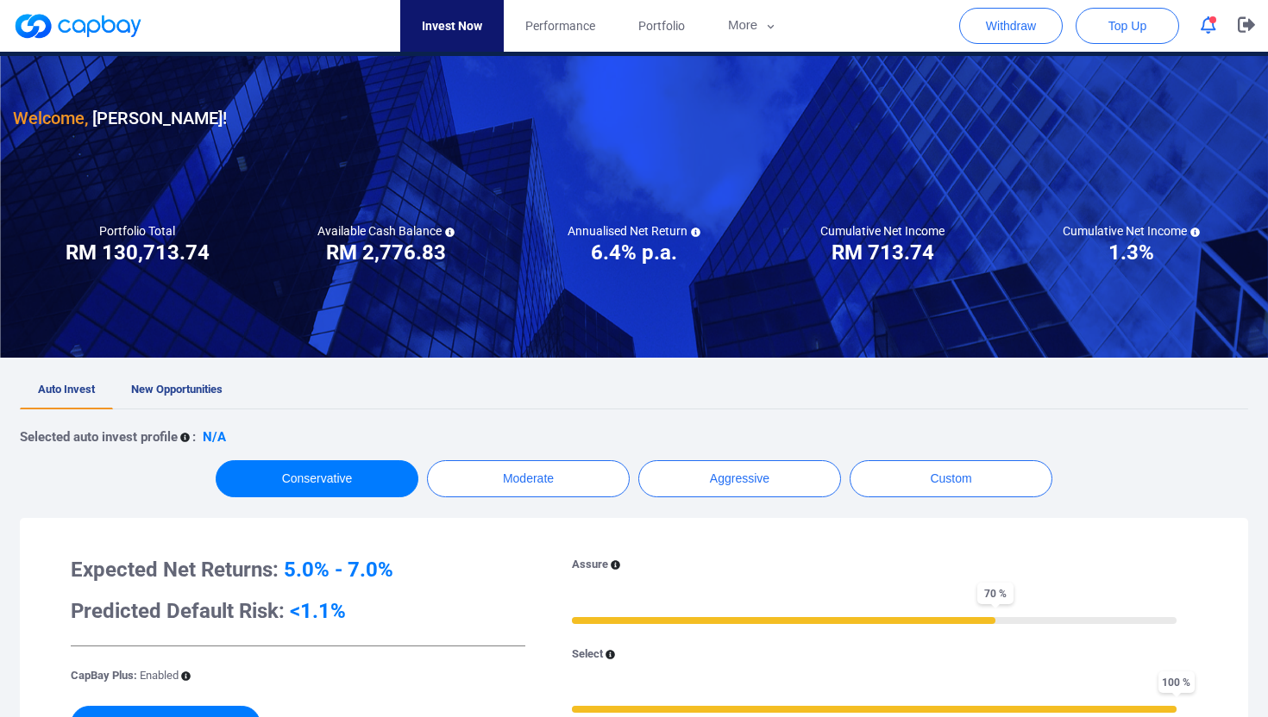
click at [363, 612] on h3 "Predicted Default Risk: <1.1%" at bounding box center [298, 612] width 454 height 28
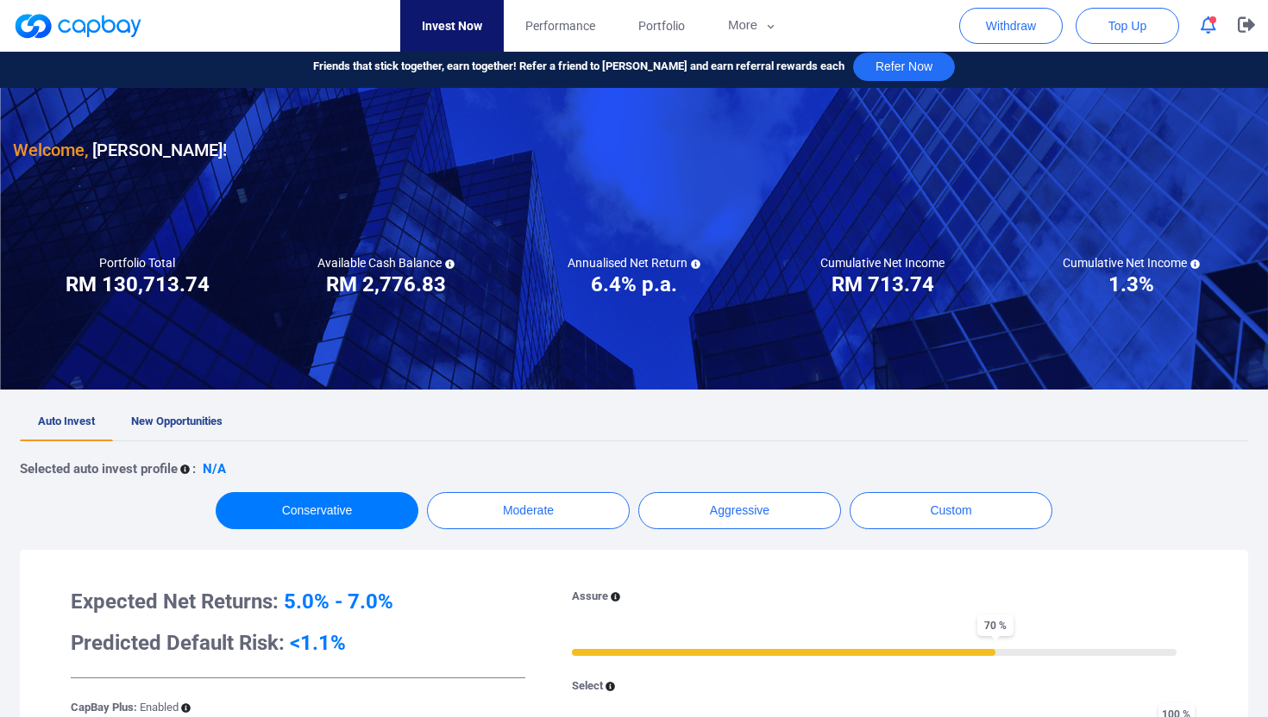
scroll to position [0, 0]
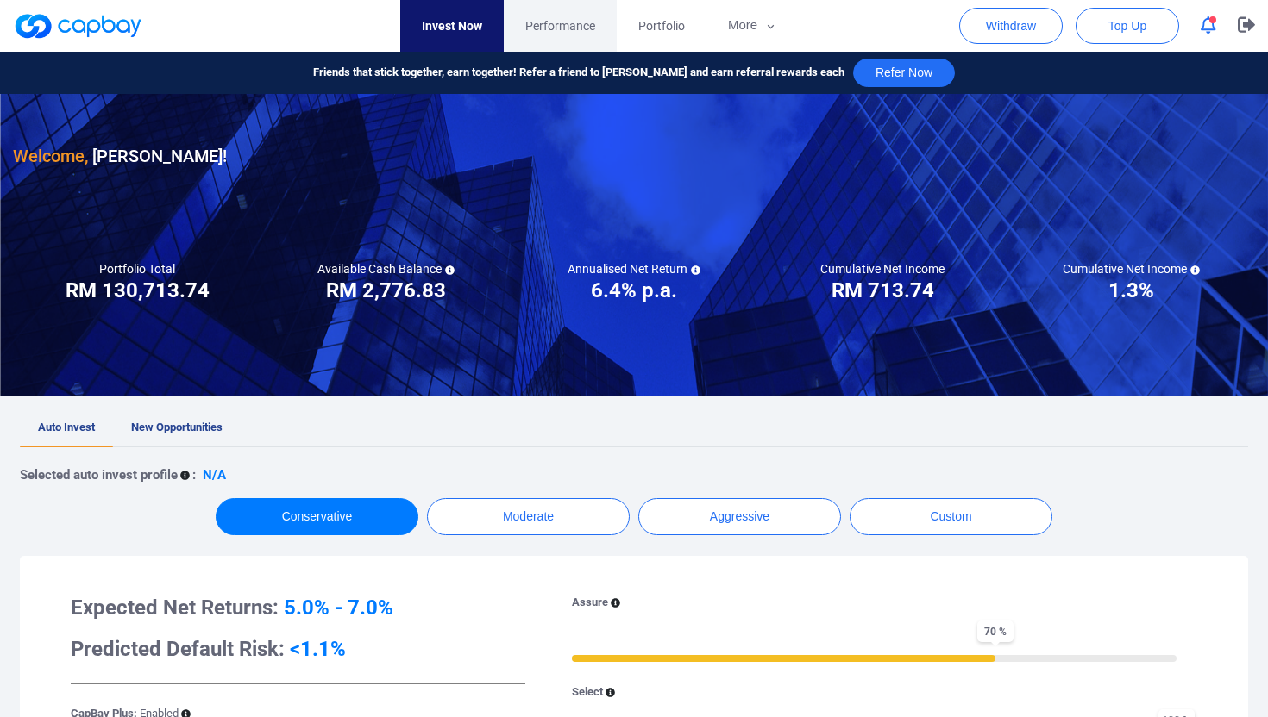
click at [557, 24] on span "Performance" at bounding box center [560, 25] width 70 height 19
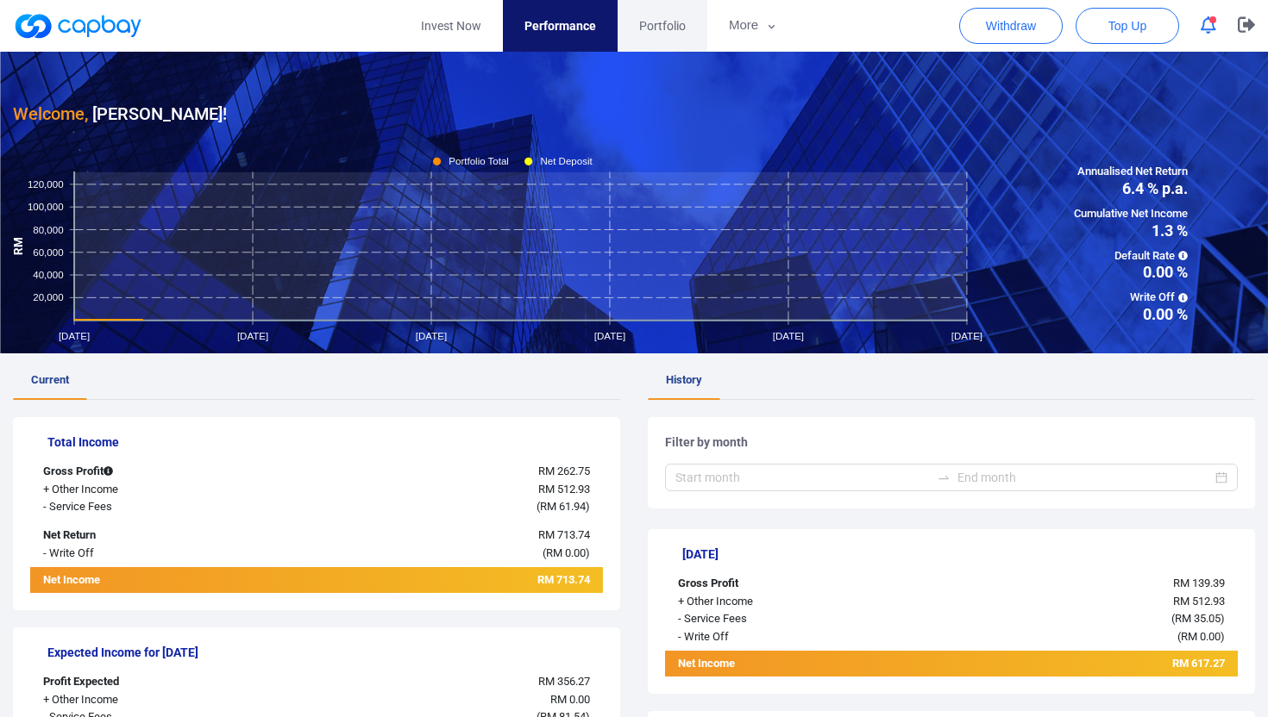
click at [672, 24] on span "Portfolio" at bounding box center [662, 25] width 47 height 19
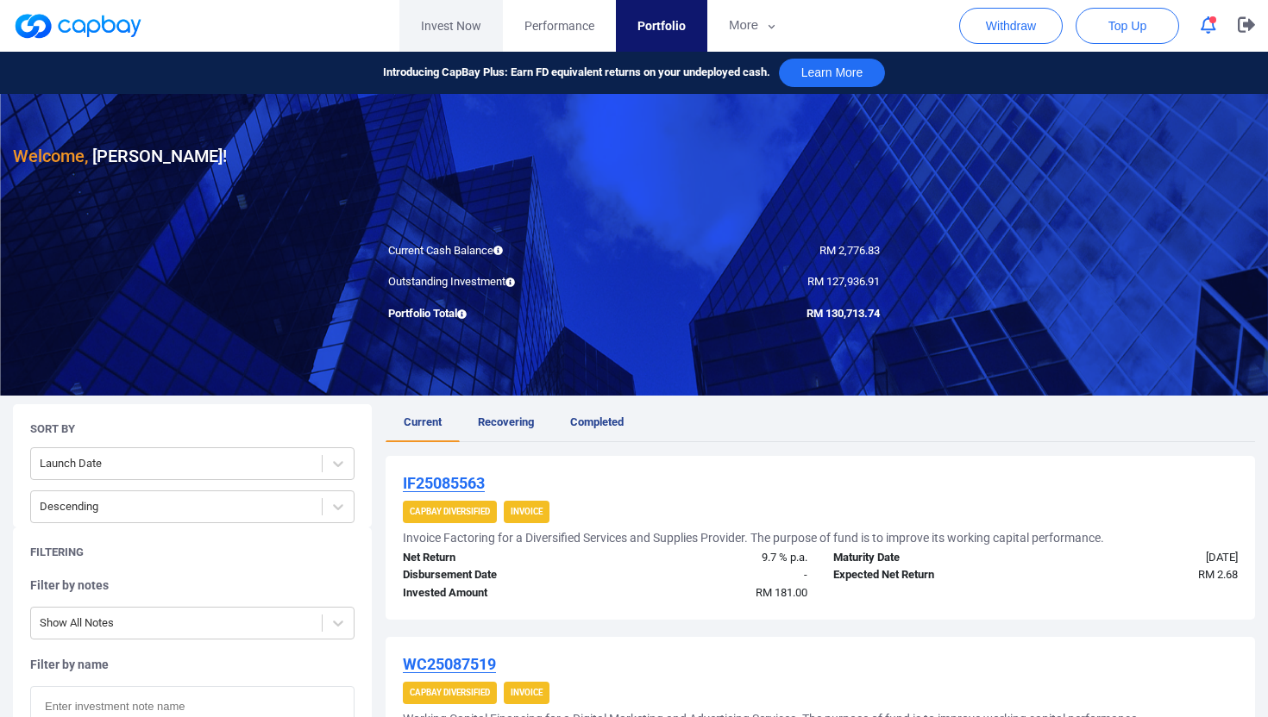
click at [454, 29] on link "Invest Now" at bounding box center [450, 26] width 103 height 52
